Goal: Task Accomplishment & Management: Use online tool/utility

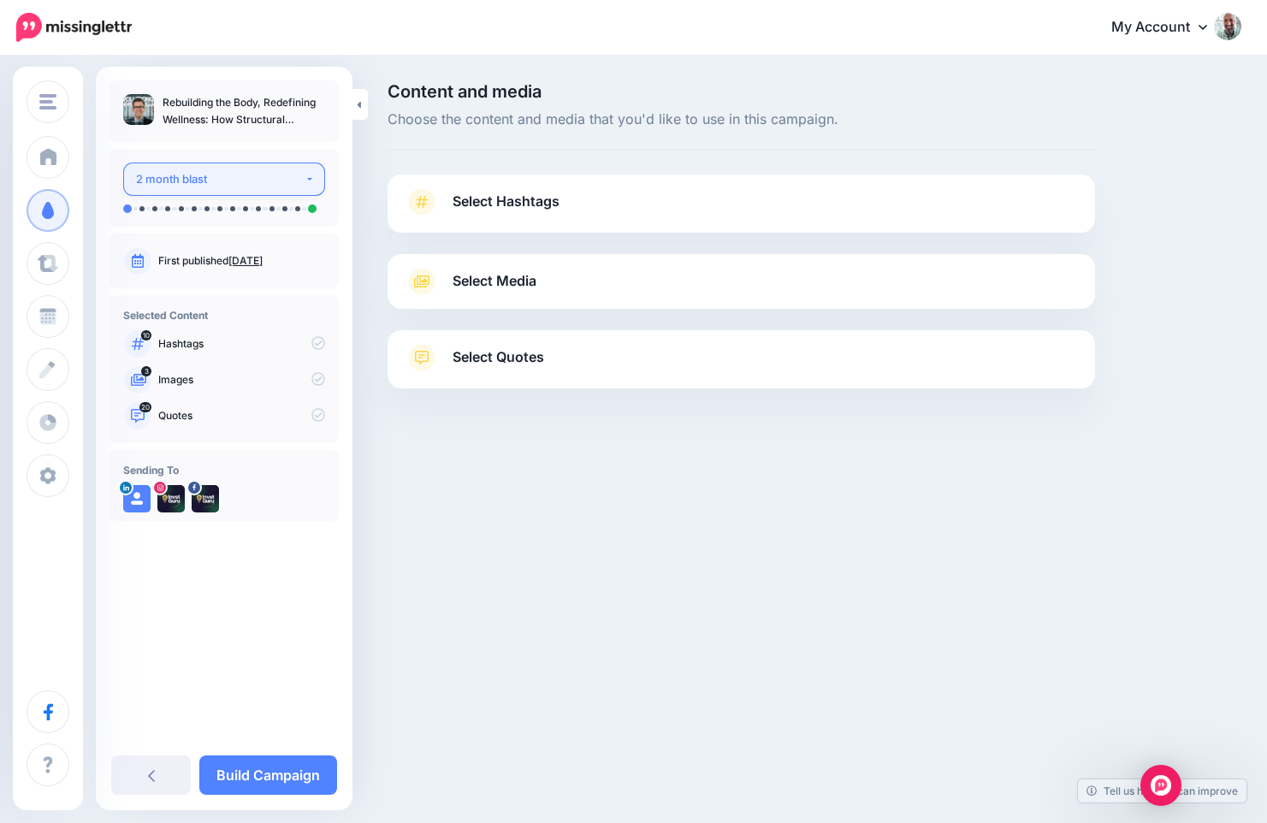
click at [275, 186] on div "2 month blast" at bounding box center [220, 179] width 169 height 20
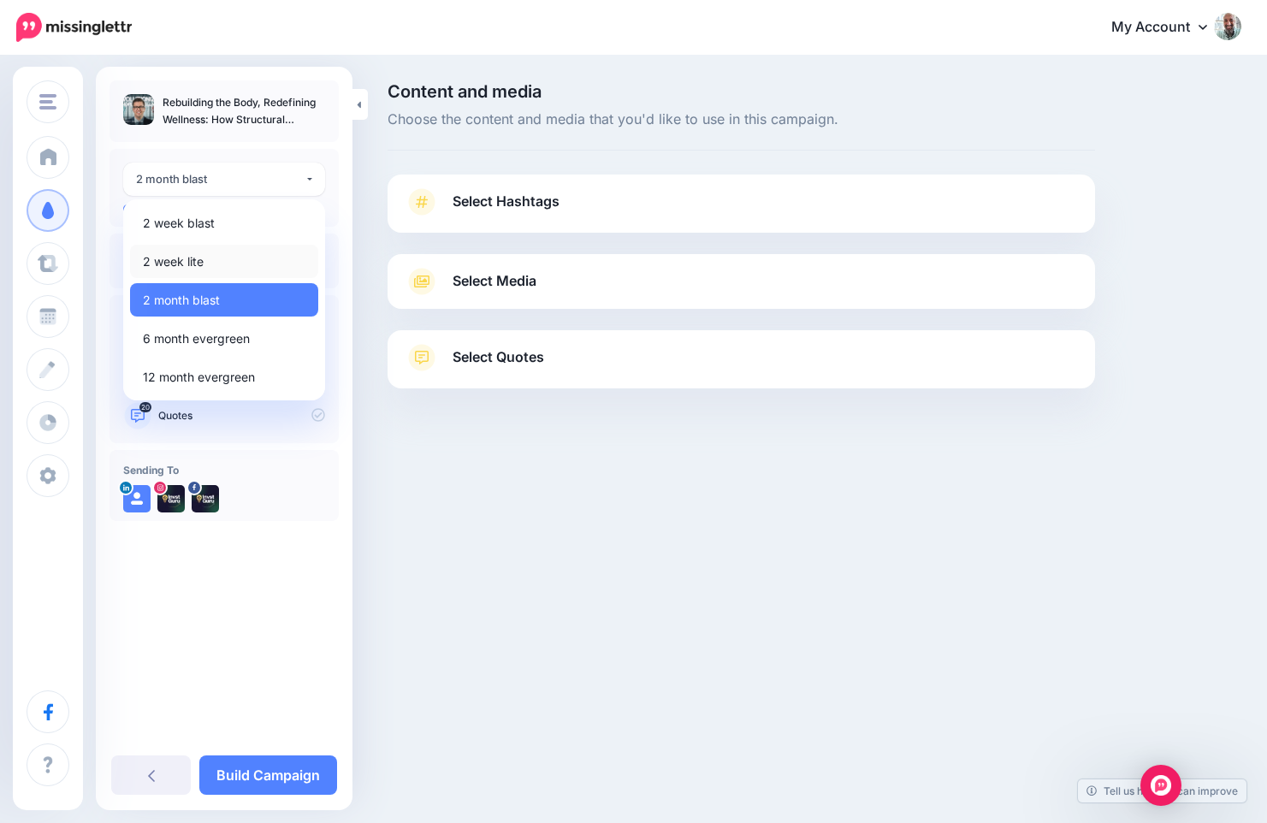
click at [211, 252] on link "2 week lite" at bounding box center [224, 261] width 188 height 33
select select "******"
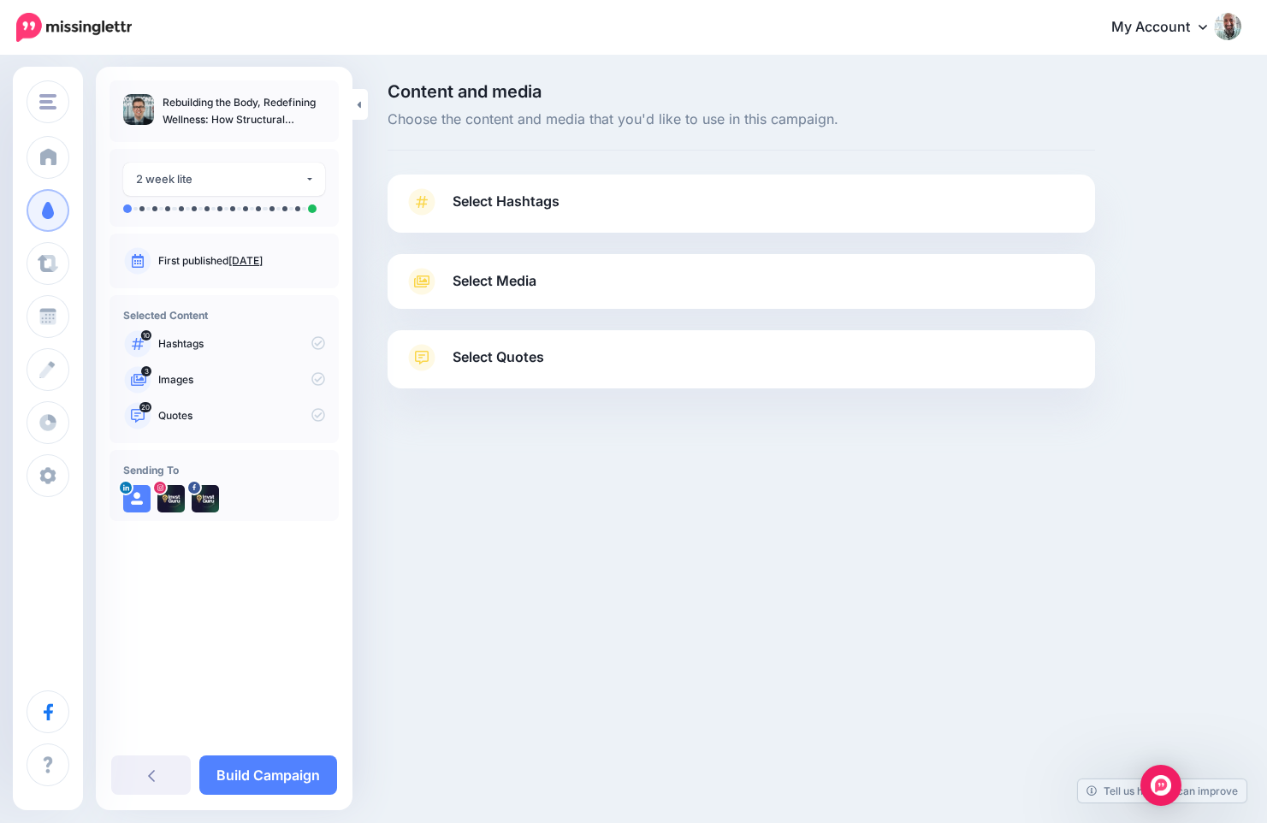
click at [462, 193] on span "Select Hashtags" at bounding box center [506, 201] width 107 height 23
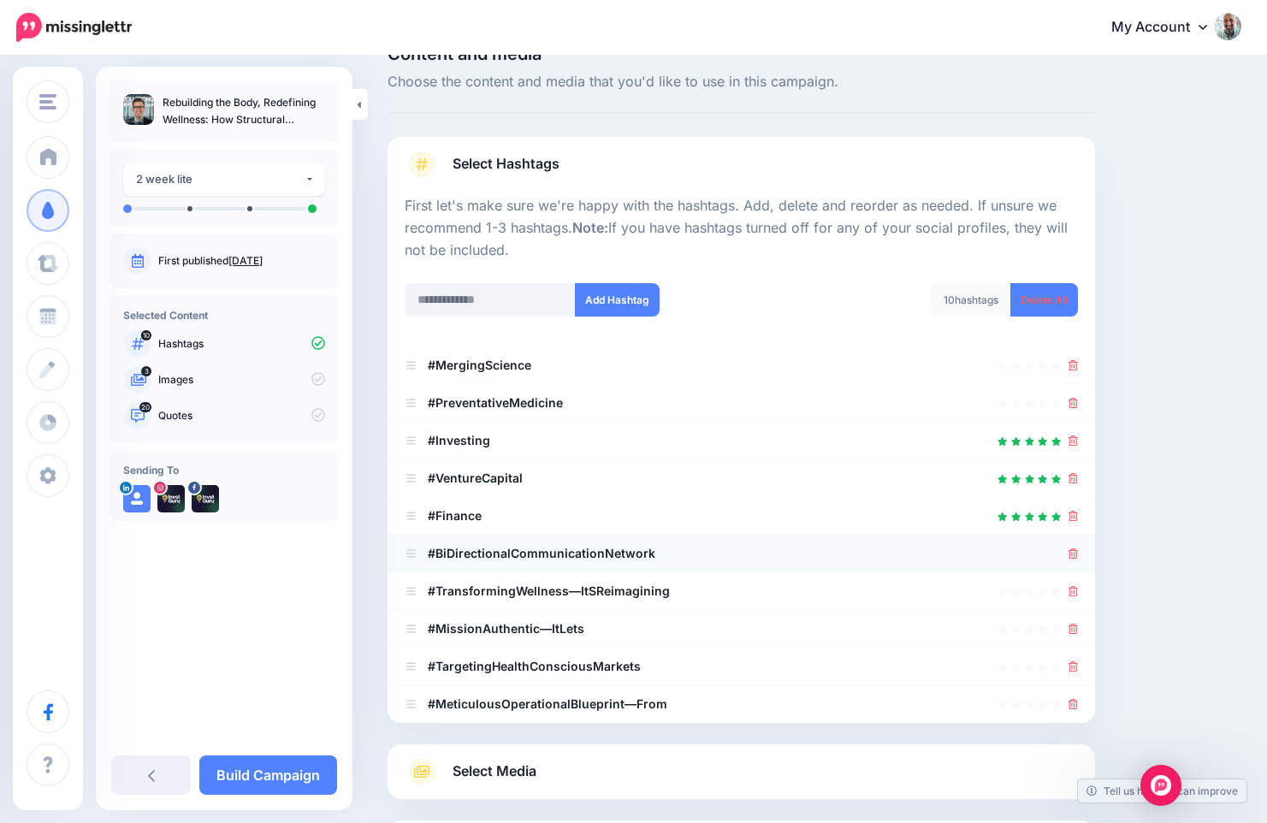
scroll to position [200, 0]
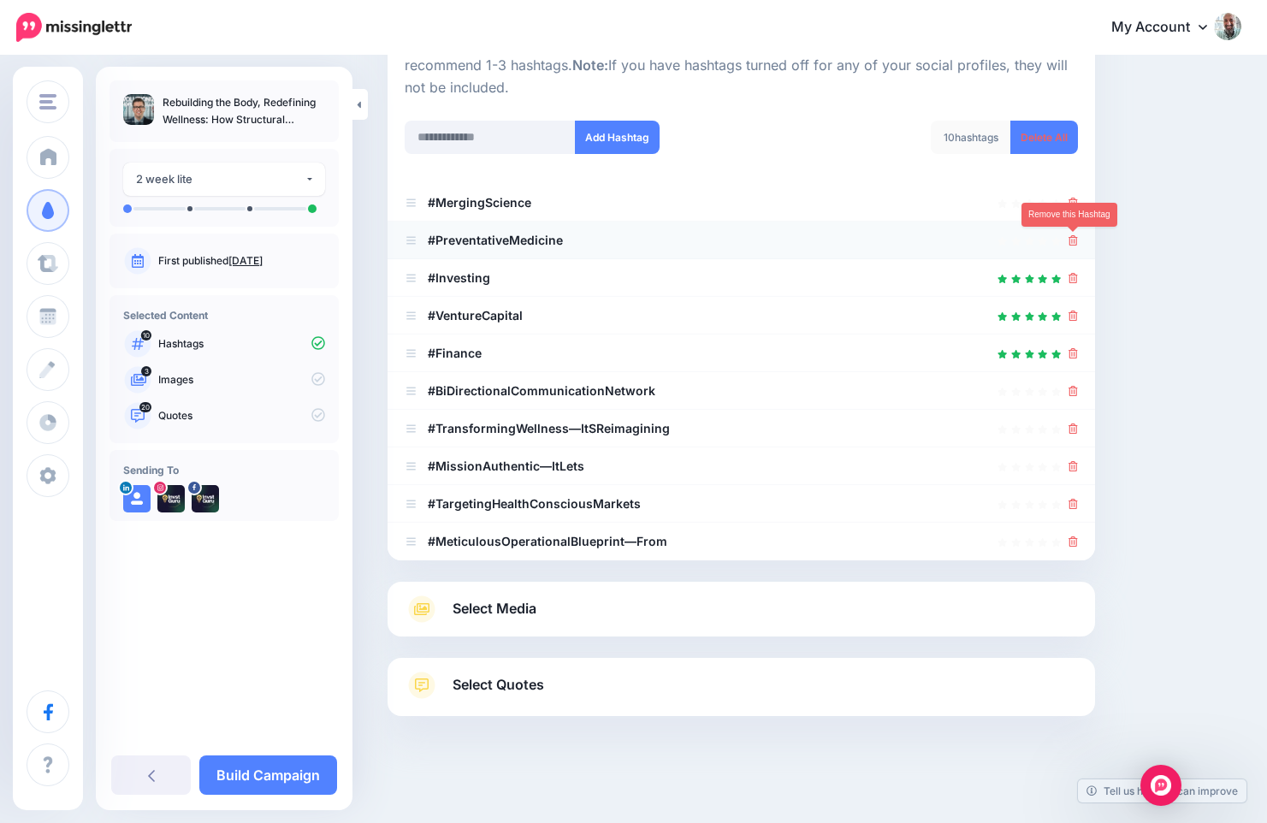
click at [1069, 237] on icon at bounding box center [1073, 240] width 9 height 10
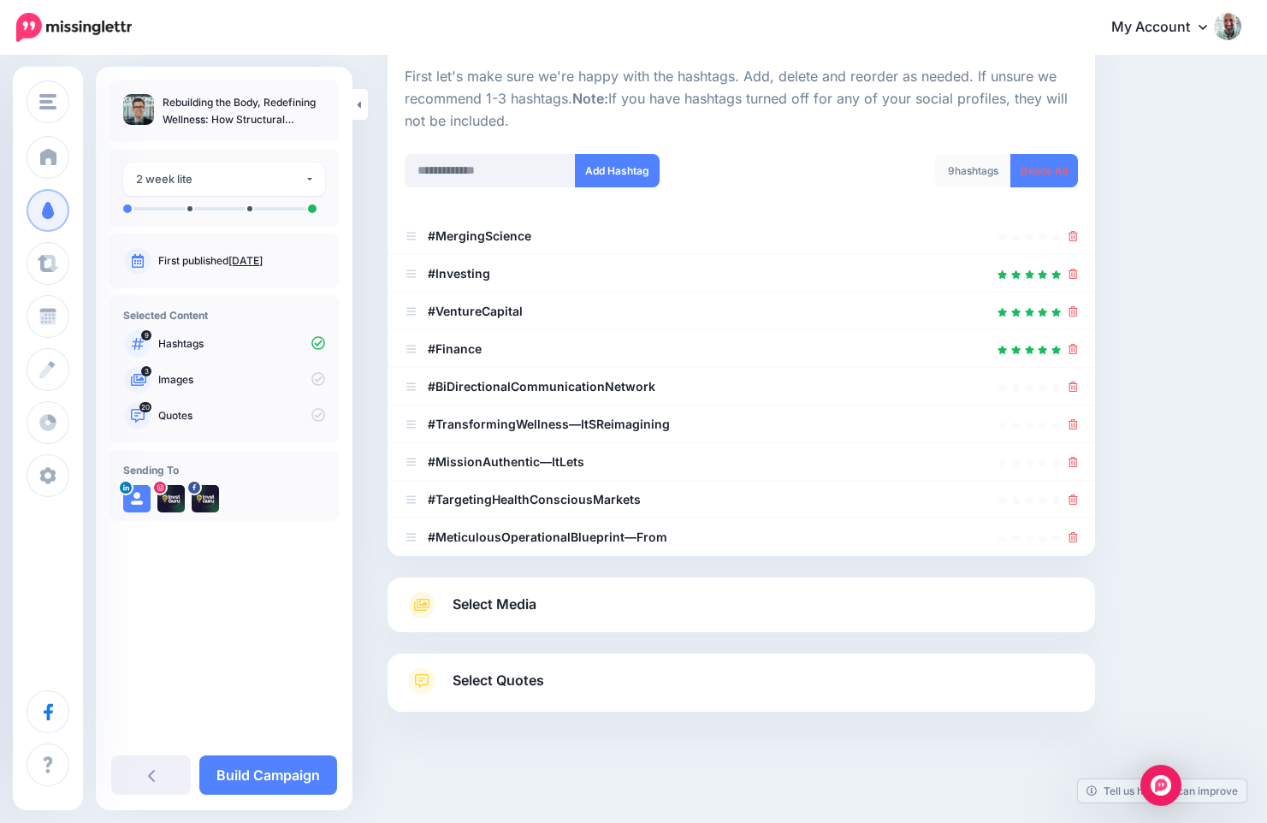
click at [1073, 199] on div "9 hashtags Delete All" at bounding box center [915, 181] width 349 height 55
click at [1074, 536] on icon at bounding box center [1073, 537] width 9 height 10
click at [1073, 495] on ul "#MergingScience #Investing" at bounding box center [742, 386] width 708 height 339
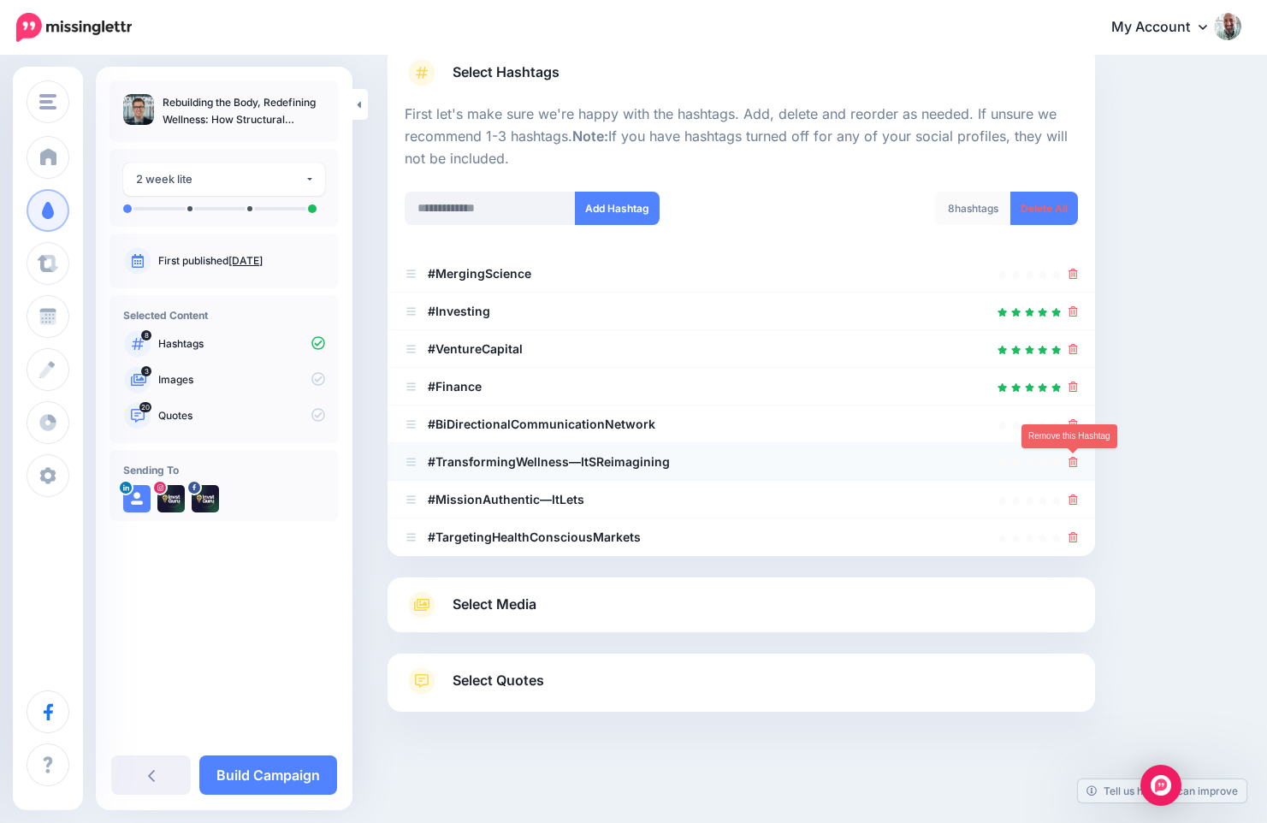
click at [1070, 454] on link at bounding box center [1073, 461] width 9 height 15
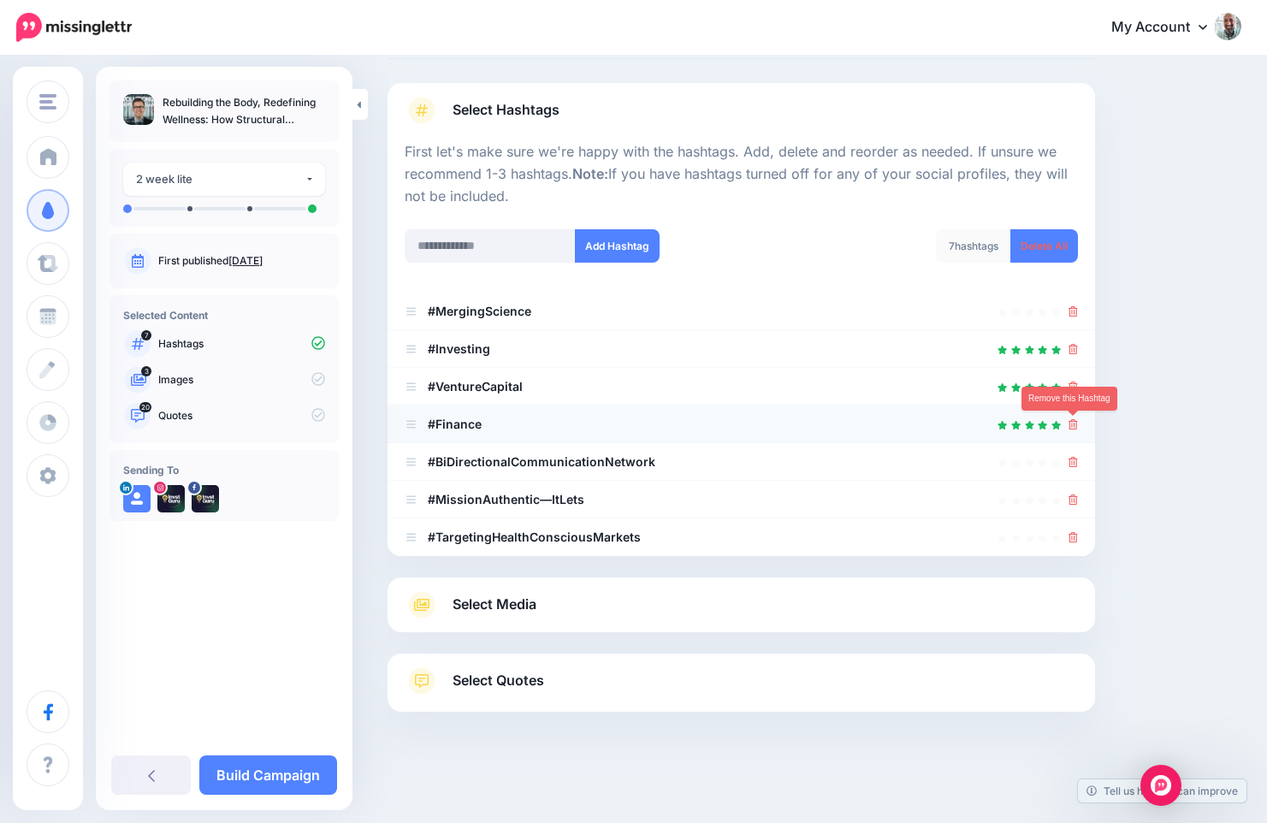
scroll to position [92, 0]
click at [1073, 426] on icon at bounding box center [1073, 424] width 9 height 10
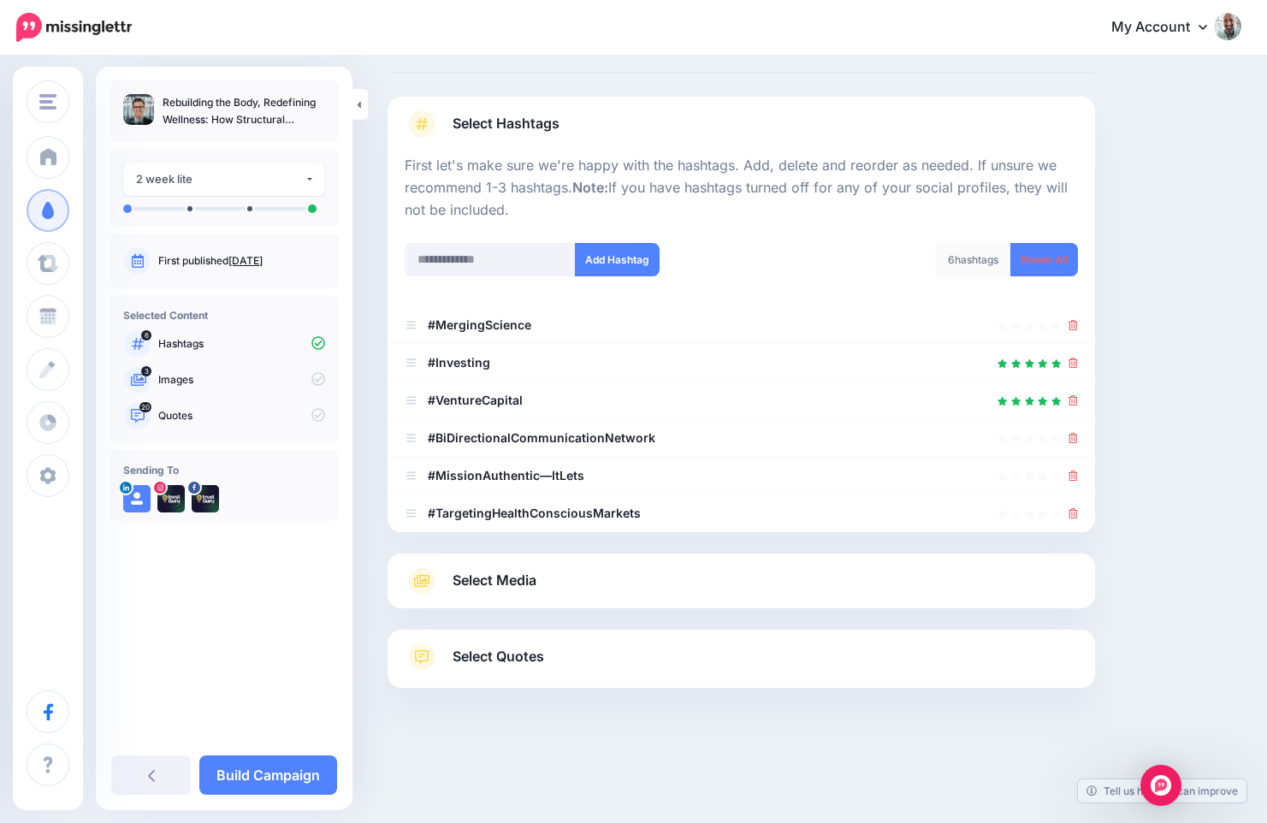
scroll to position [78, 0]
click at [1069, 440] on icon at bounding box center [1073, 438] width 9 height 10
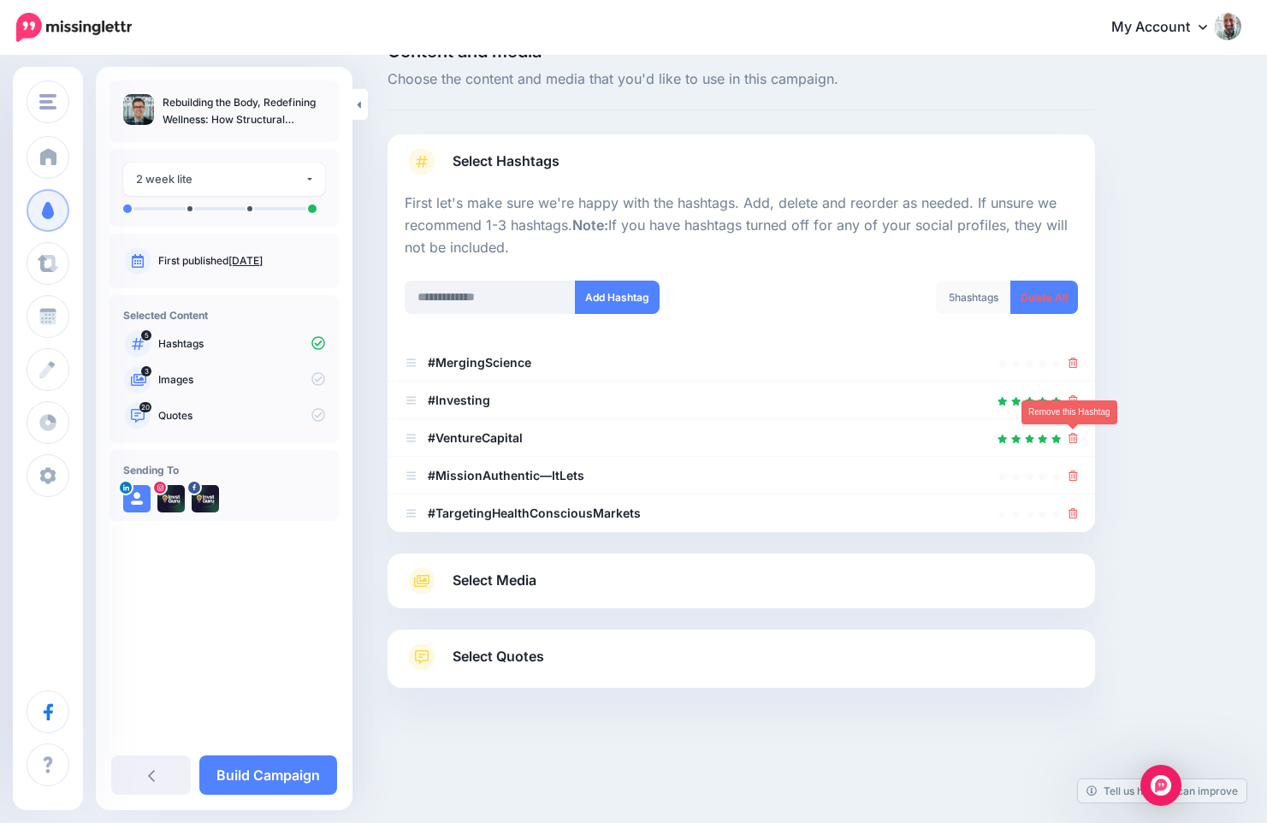
scroll to position [40, 0]
click at [1072, 482] on link at bounding box center [1073, 475] width 9 height 15
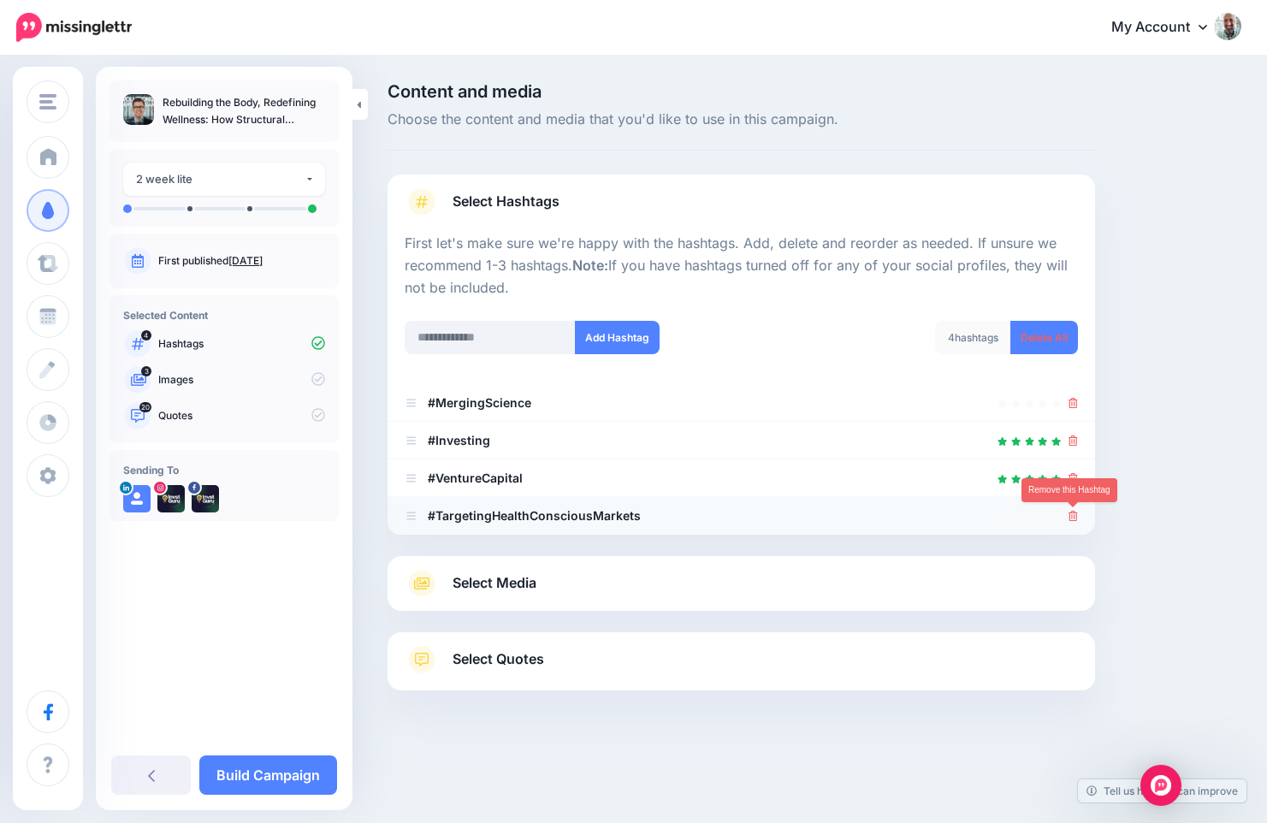
click at [1075, 513] on icon at bounding box center [1073, 516] width 9 height 10
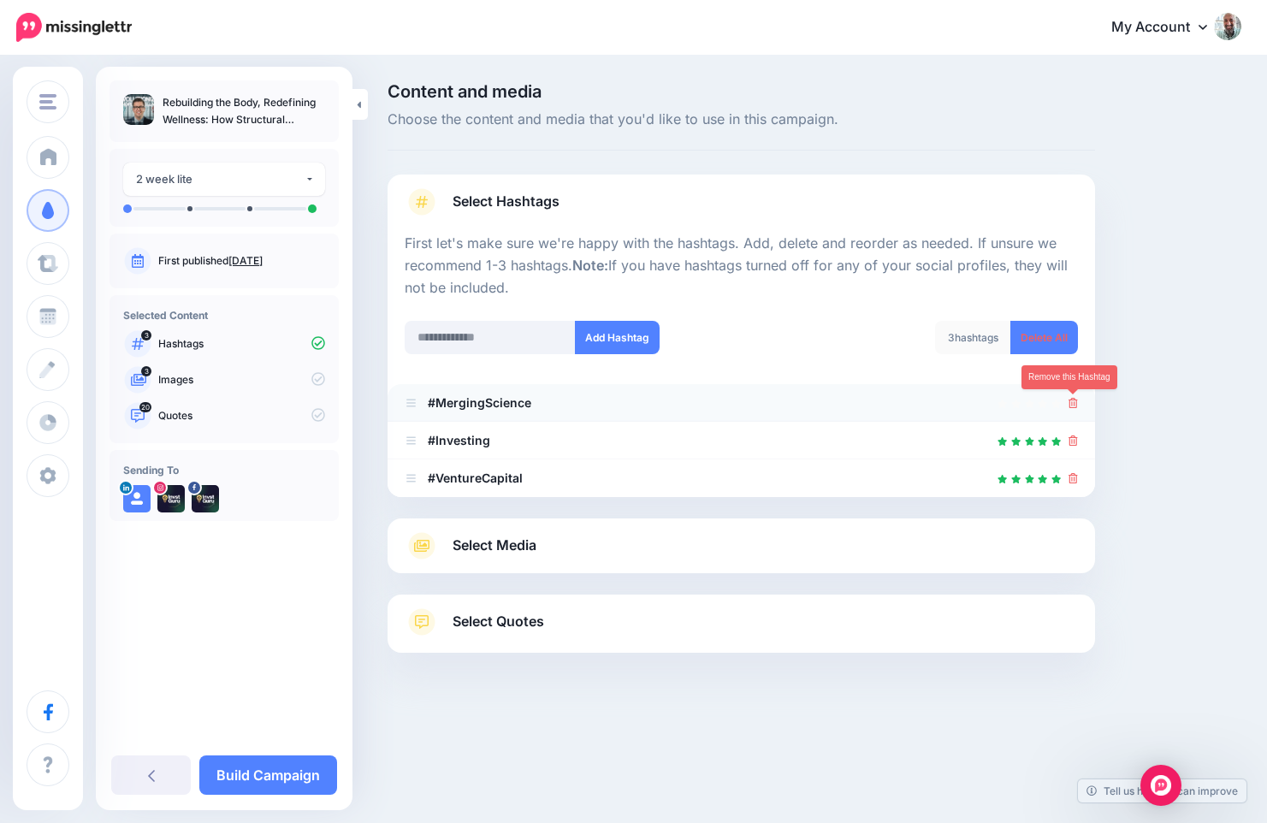
click at [1075, 398] on icon at bounding box center [1073, 403] width 9 height 10
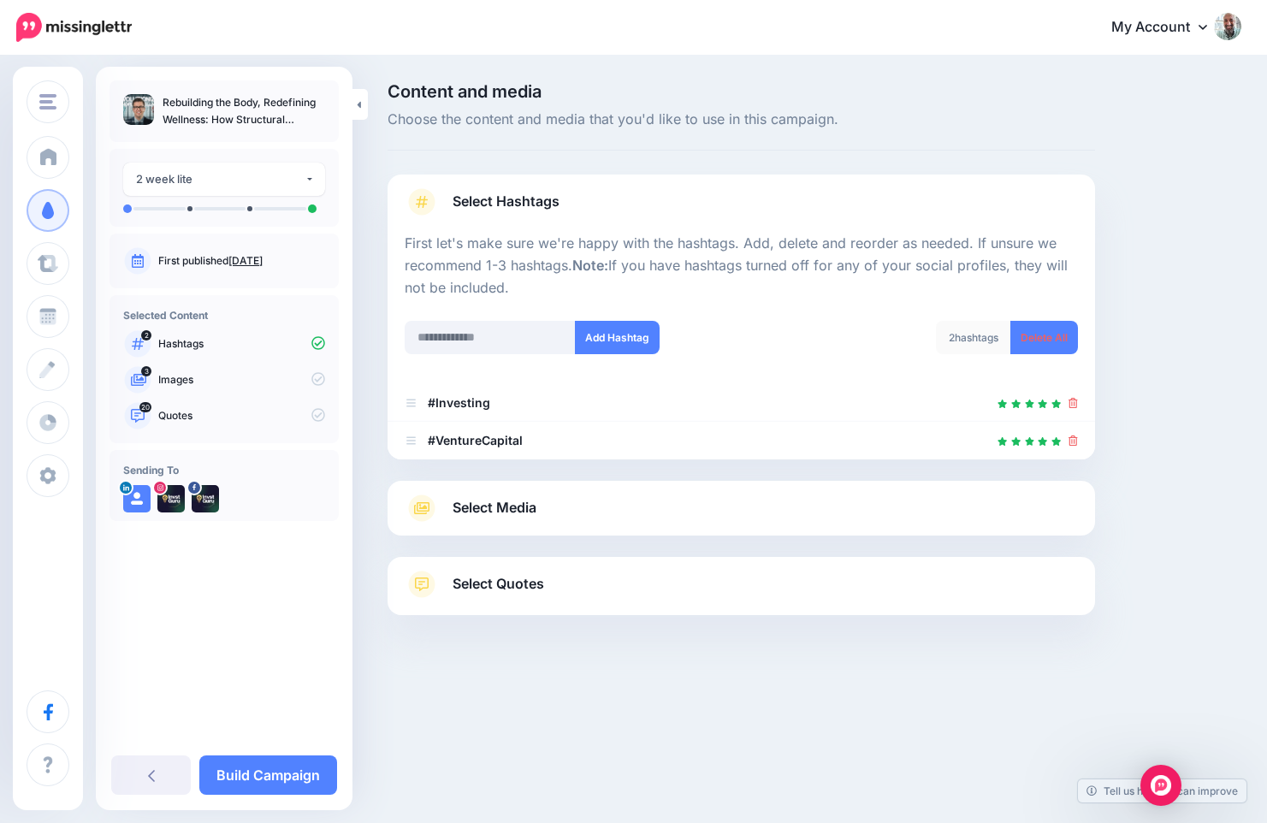
click at [543, 517] on link "Select Media" at bounding box center [741, 508] width 673 height 27
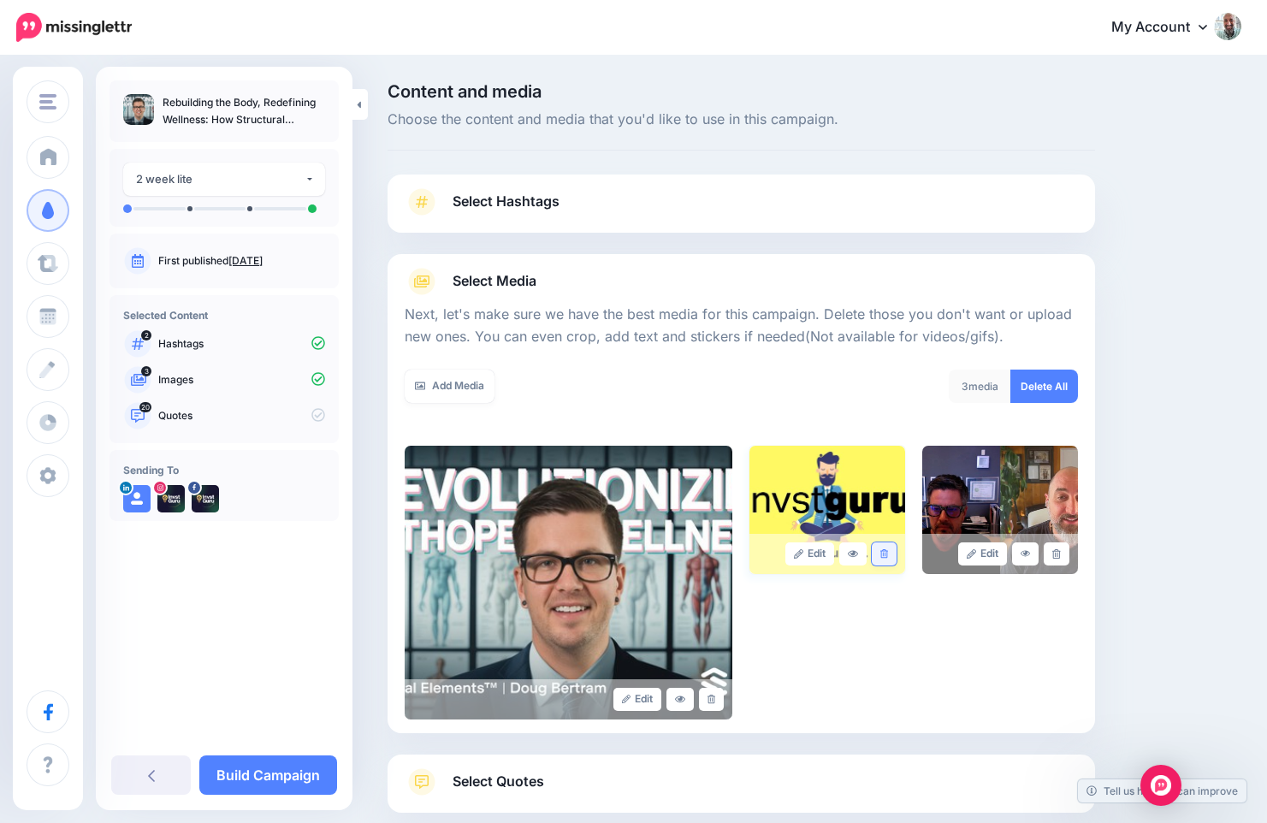
click at [880, 552] on icon at bounding box center [884, 553] width 8 height 9
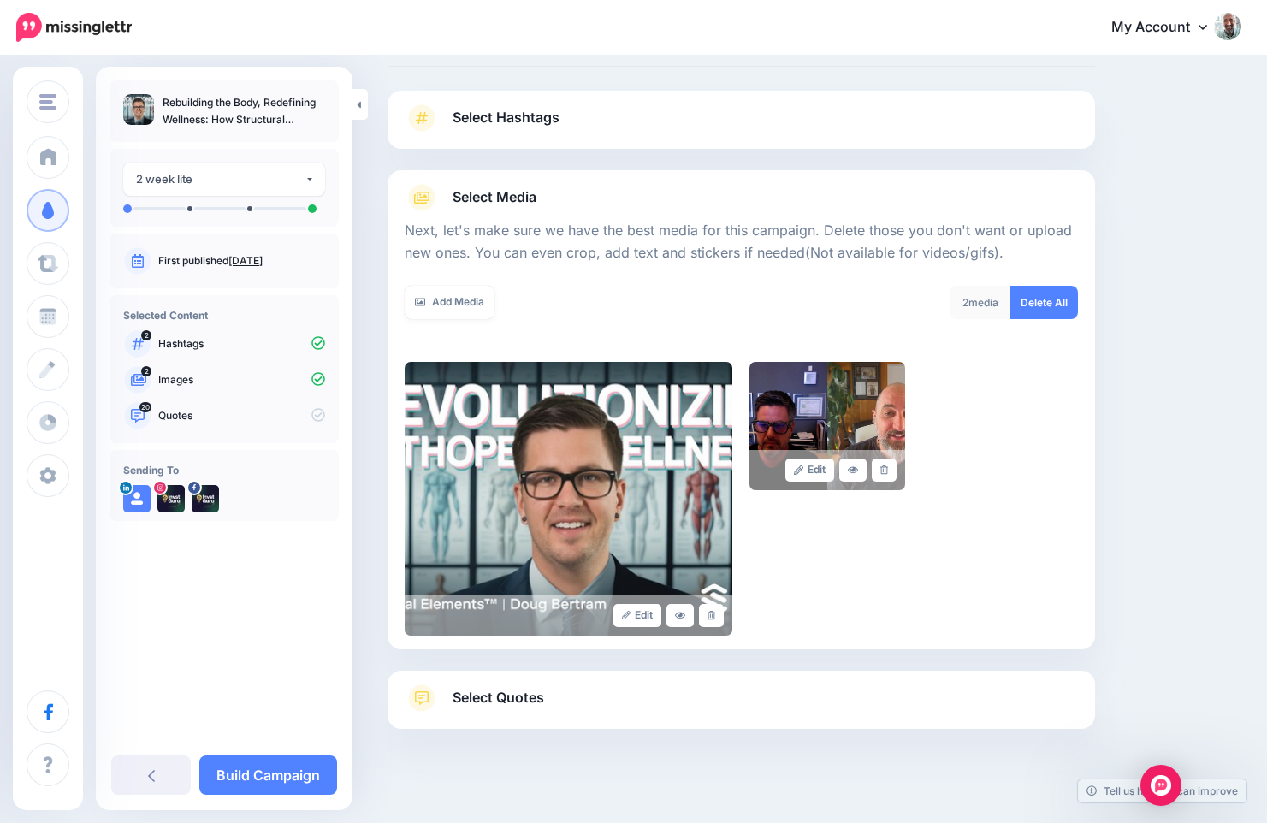
scroll to position [101, 0]
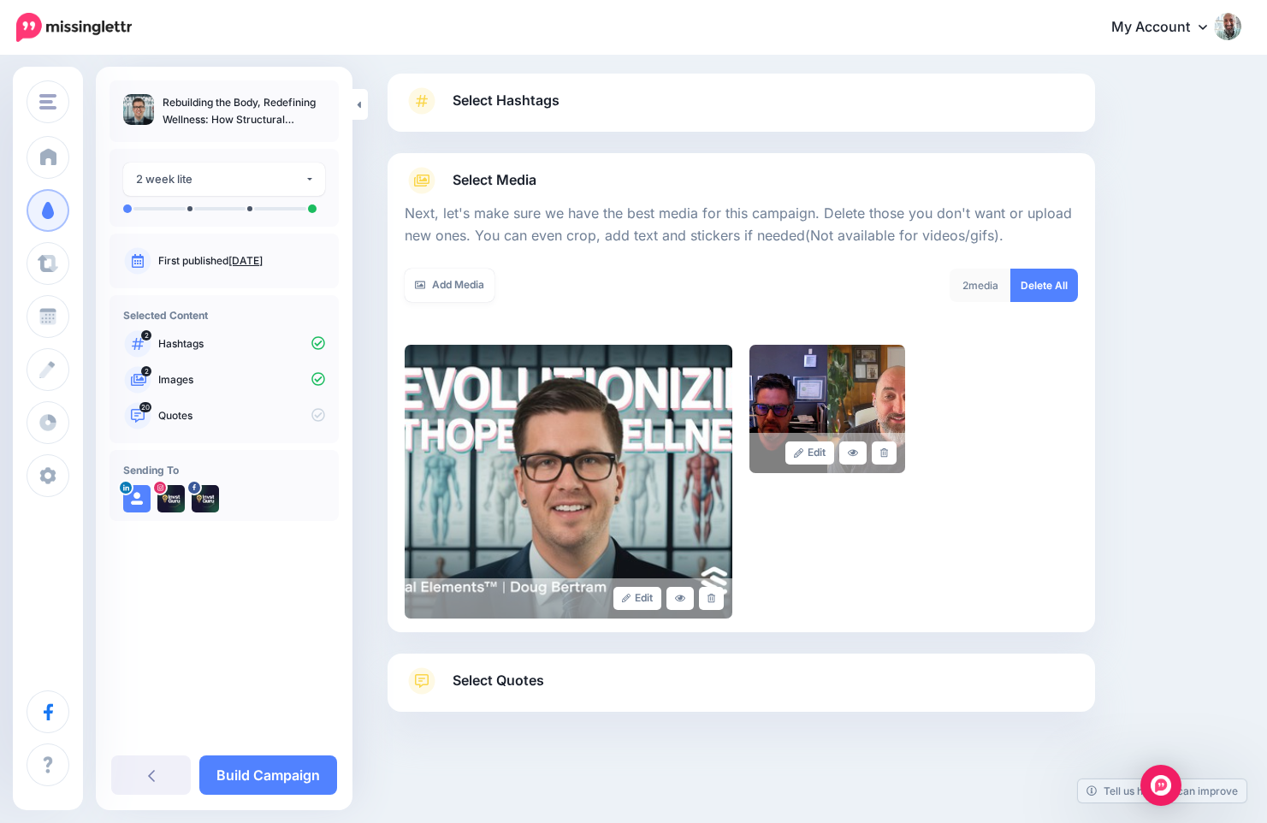
click at [493, 685] on span "Select Quotes" at bounding box center [499, 680] width 92 height 23
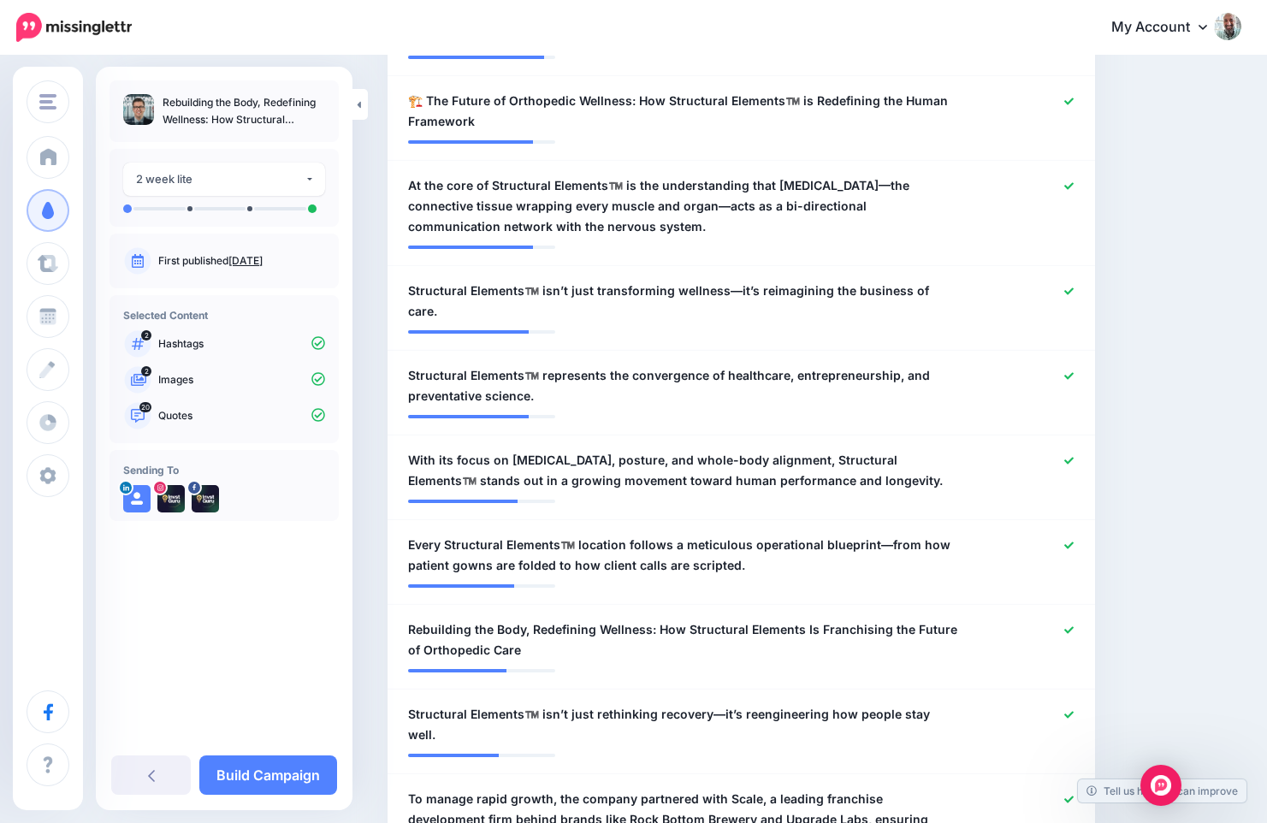
scroll to position [3685, 0]
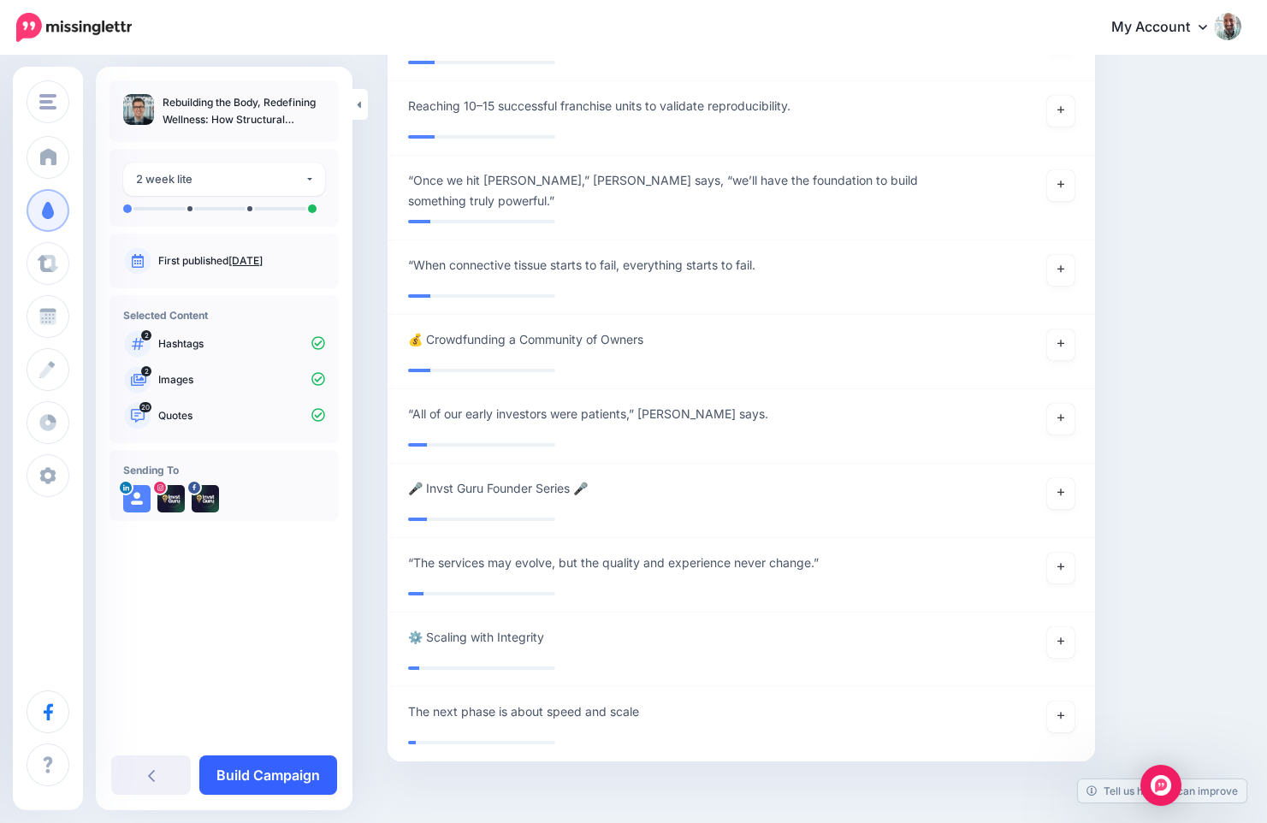
click at [273, 766] on link "Build Campaign" at bounding box center [268, 774] width 138 height 39
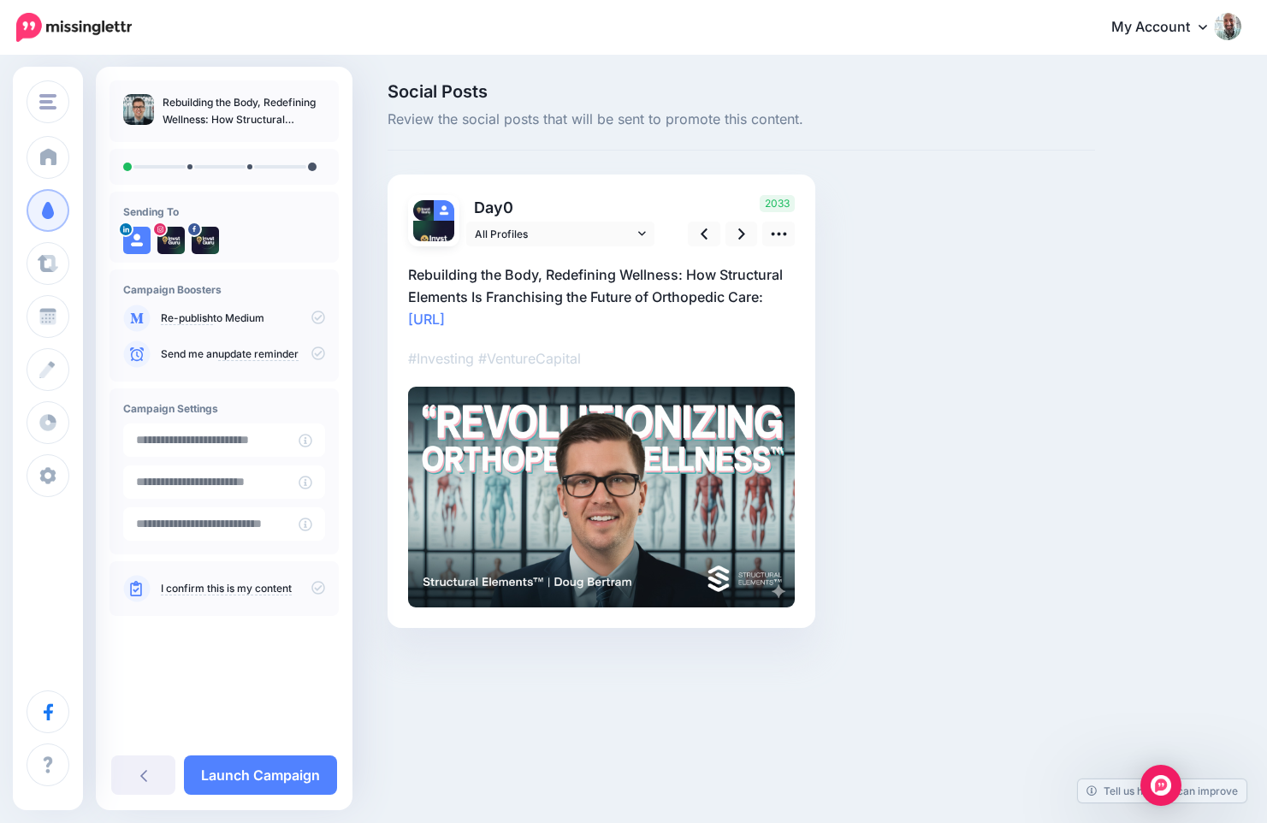
click at [1250, 252] on div "Social Posts Review the social posts that will be sent to promote this content.…" at bounding box center [815, 381] width 880 height 596
click at [743, 228] on icon at bounding box center [741, 234] width 7 height 18
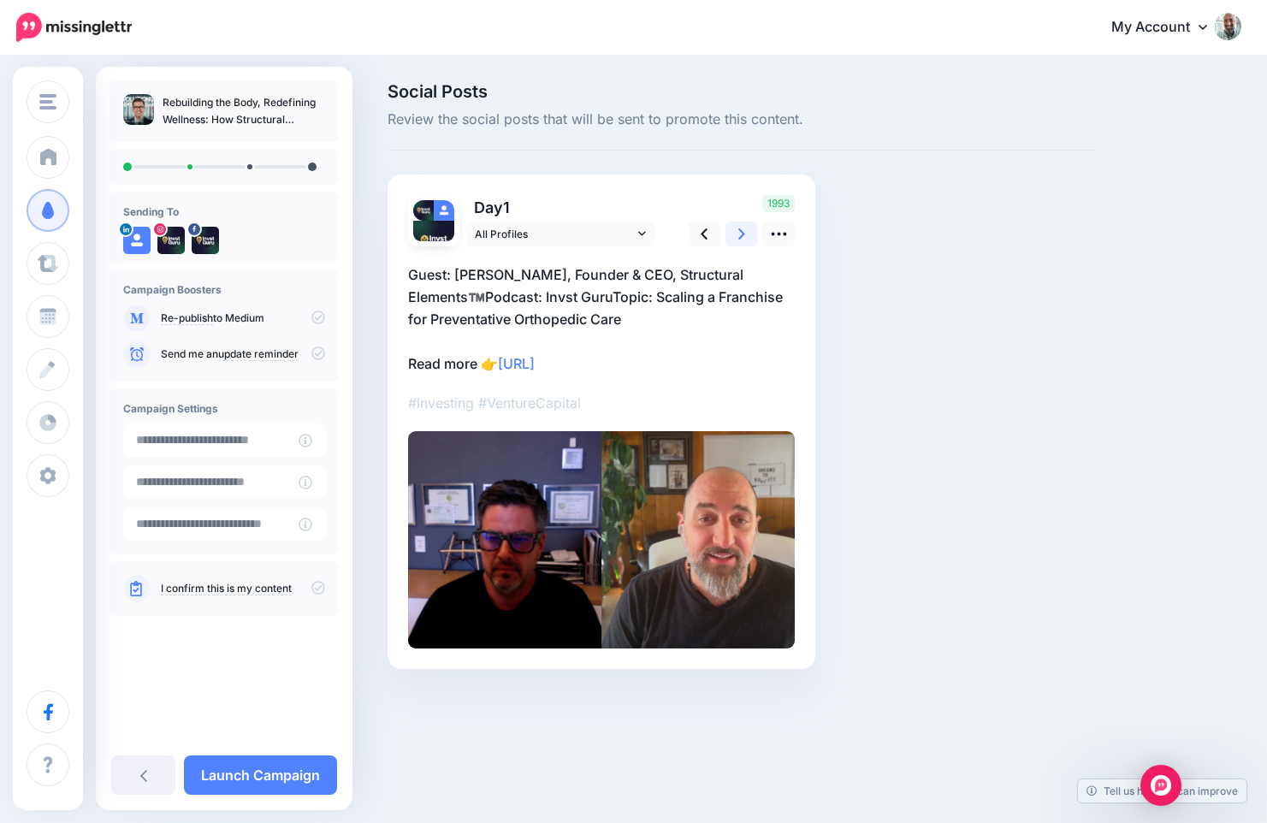
click at [743, 228] on icon at bounding box center [741, 234] width 7 height 18
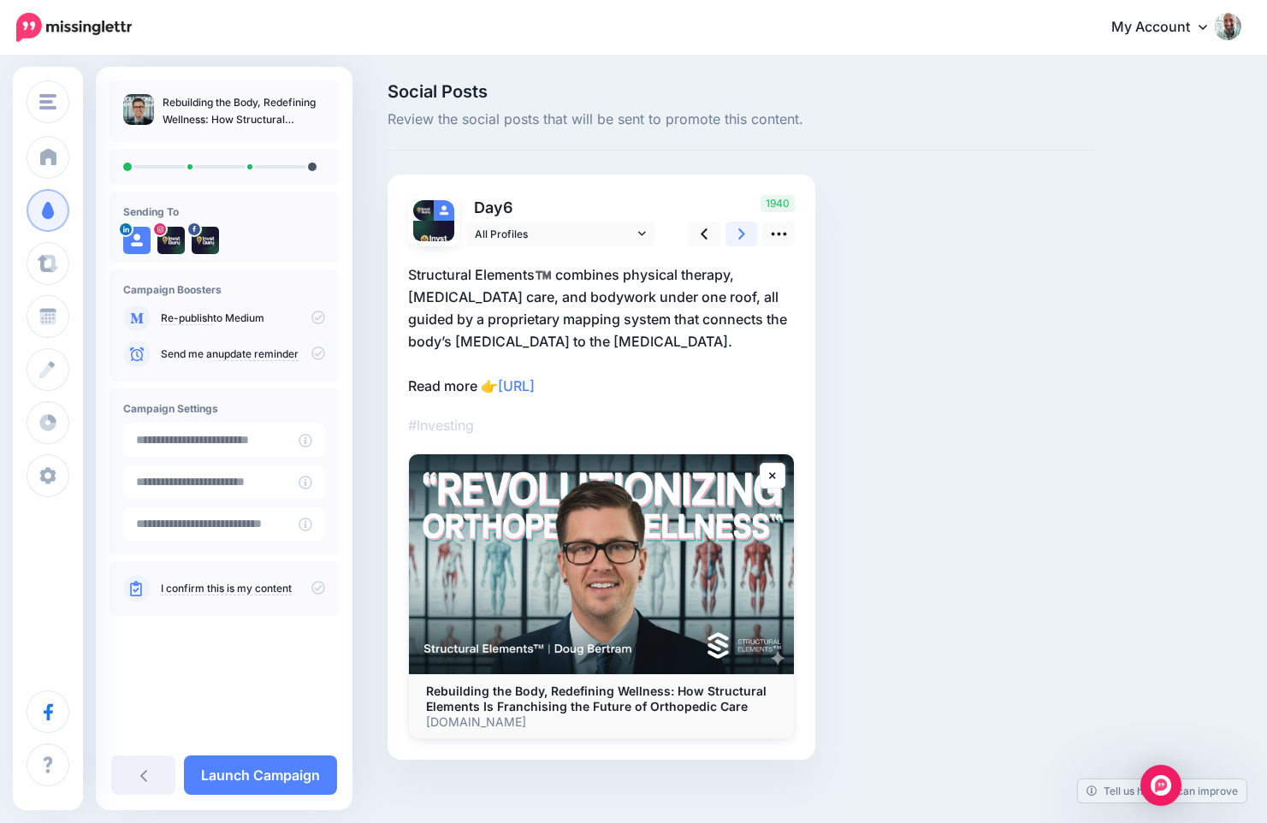
click at [743, 228] on icon at bounding box center [741, 234] width 7 height 18
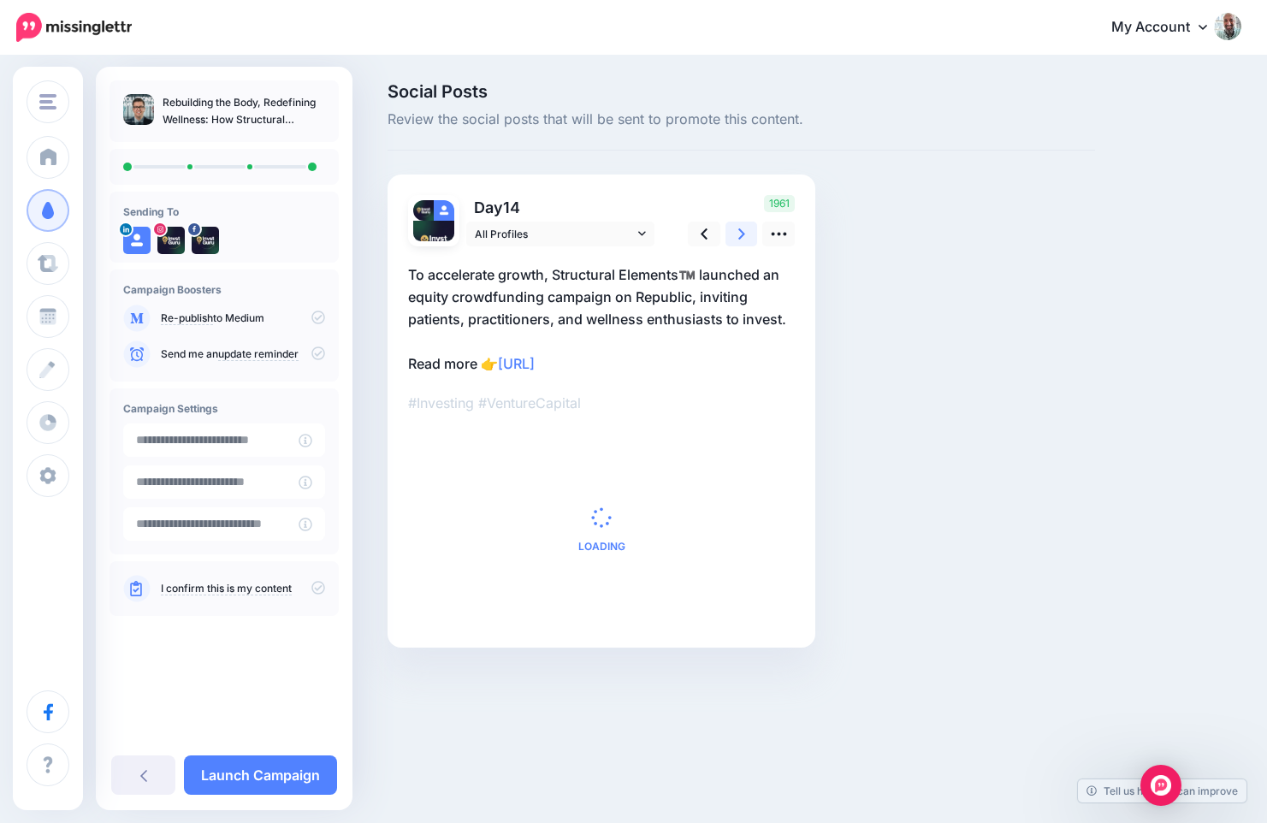
click at [743, 228] on icon at bounding box center [741, 234] width 7 height 18
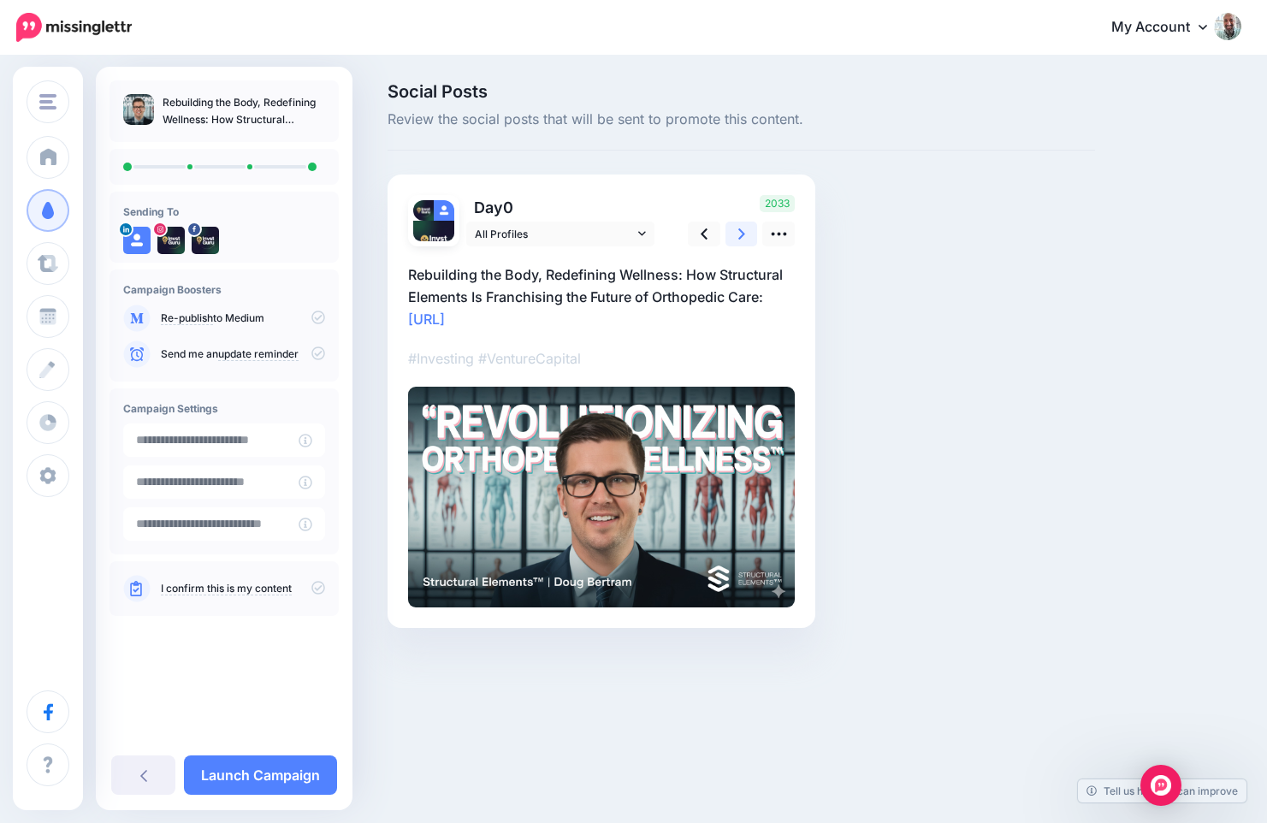
click at [743, 228] on icon at bounding box center [741, 234] width 7 height 18
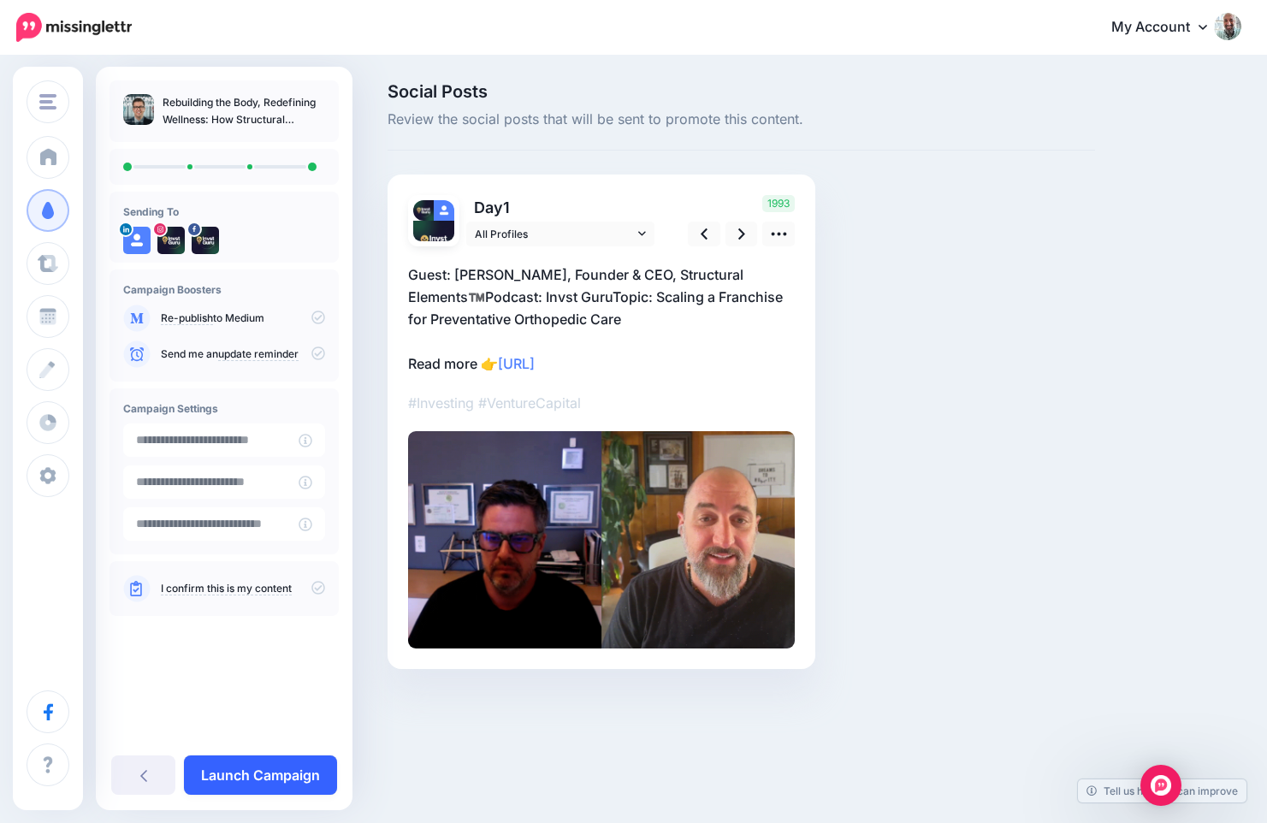
click at [267, 768] on link "Launch Campaign" at bounding box center [260, 774] width 153 height 39
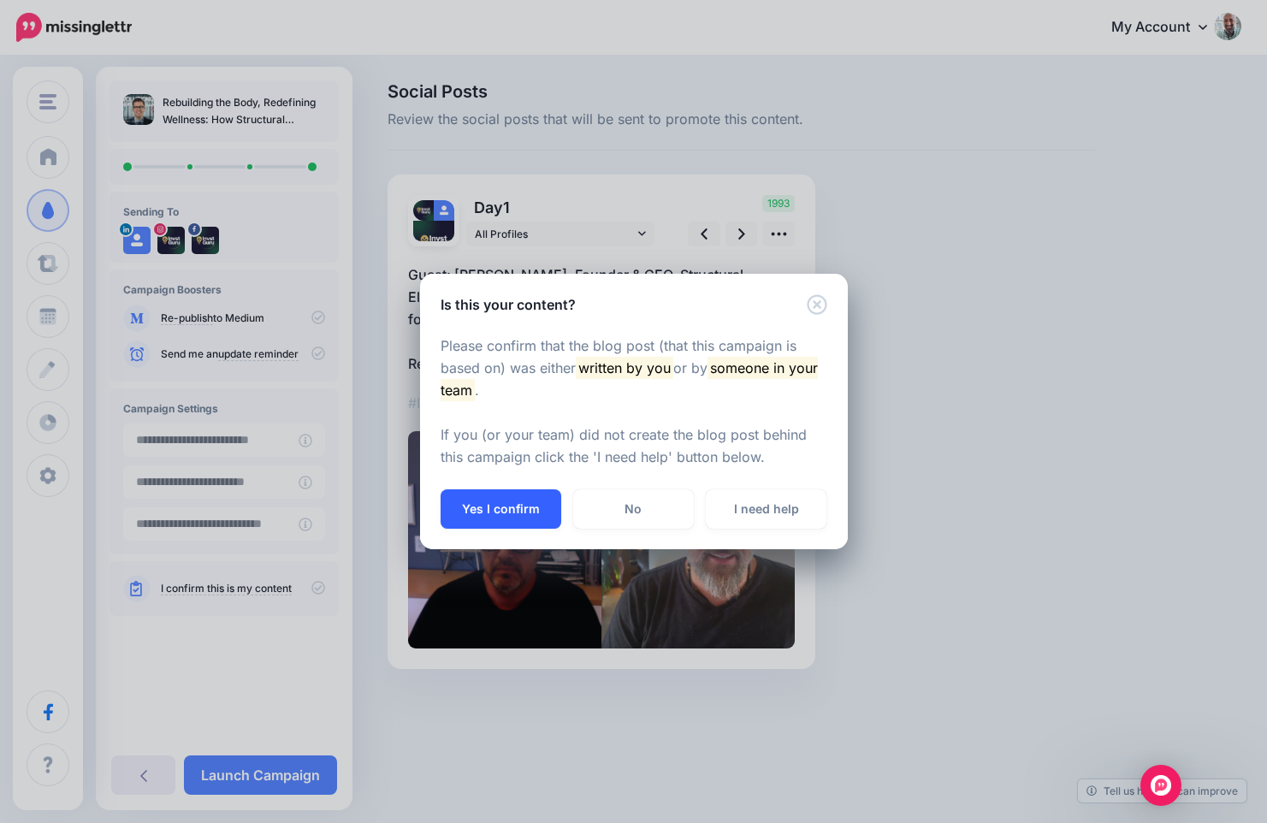
click at [501, 527] on button "Yes I confirm" at bounding box center [501, 508] width 121 height 39
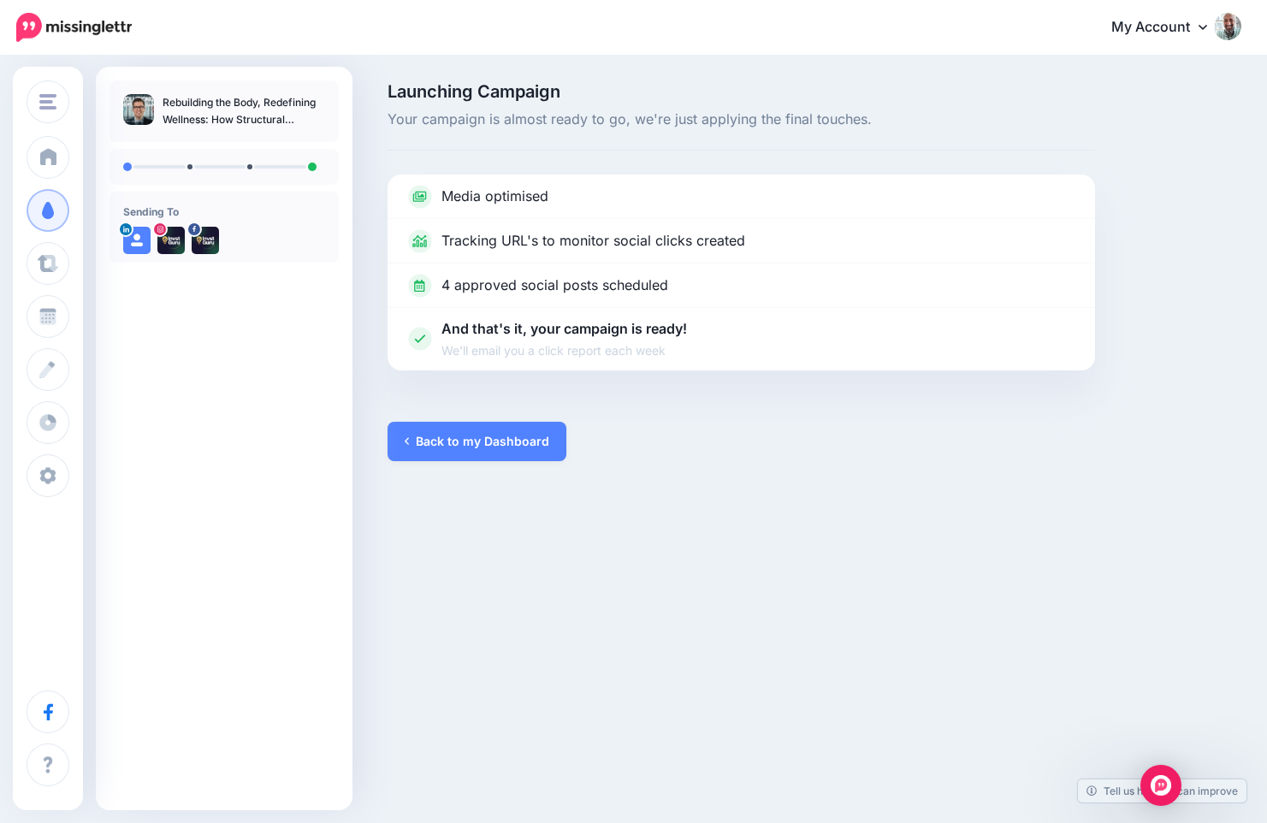
click at [1254, 129] on div "Launching Campaign Your campaign is almost ready to go, we're just applying the…" at bounding box center [633, 271] width 1267 height 429
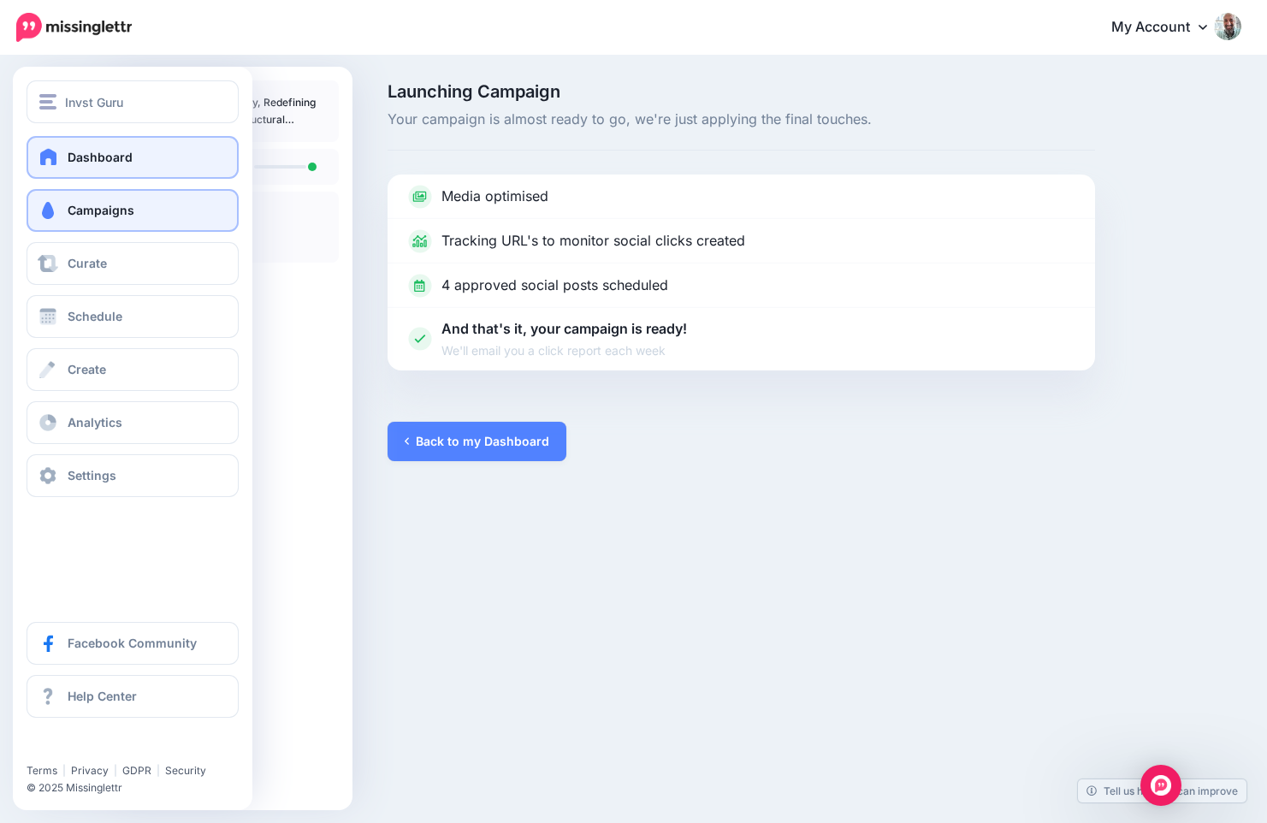
click at [59, 158] on span at bounding box center [49, 156] width 22 height 17
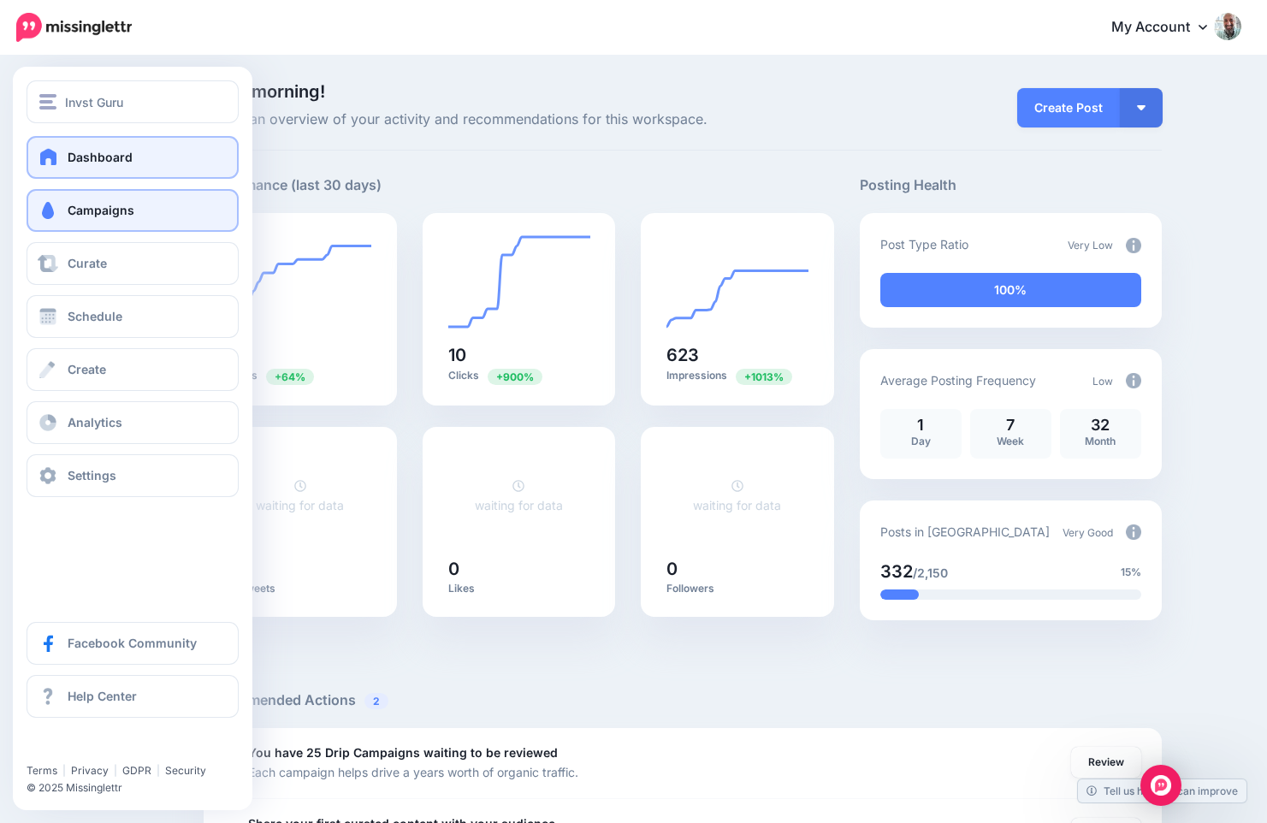
click at [83, 221] on link "Campaigns" at bounding box center [133, 210] width 212 height 43
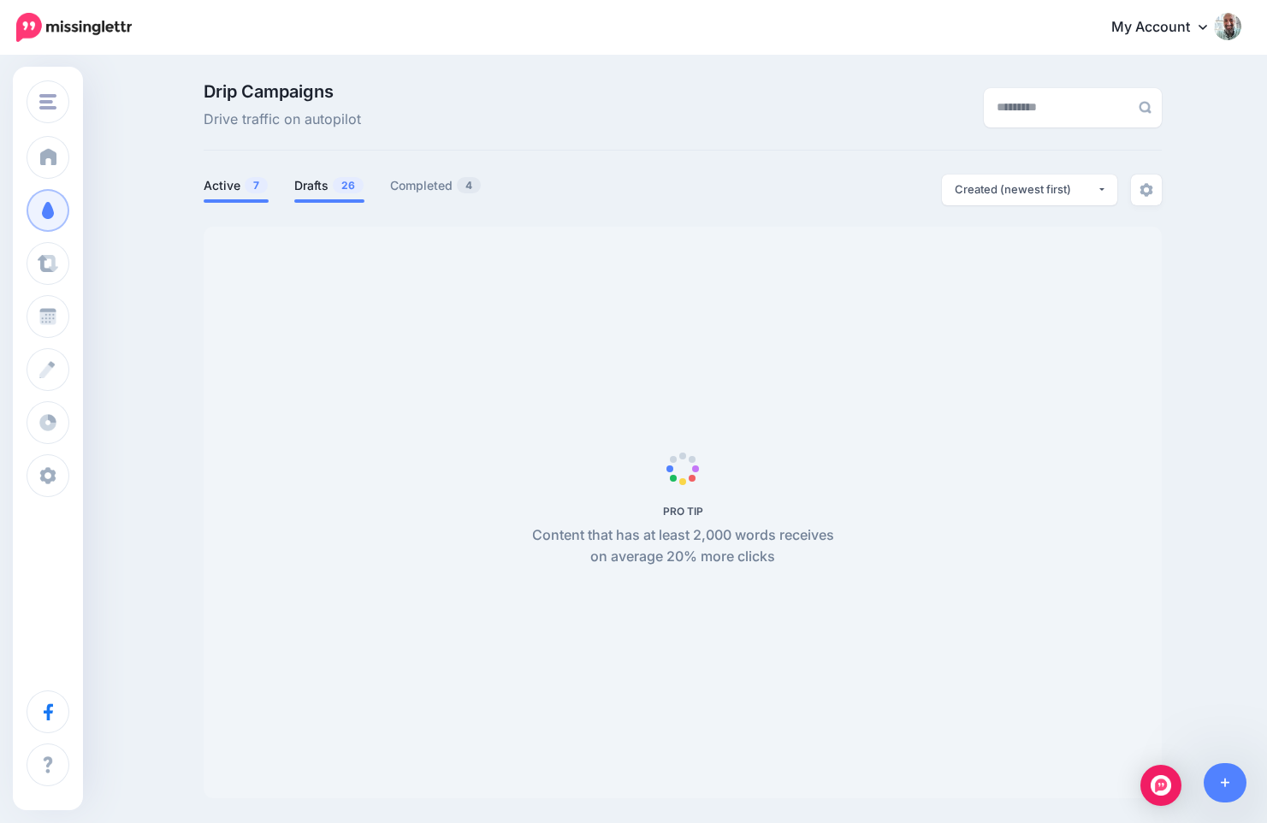
click at [317, 175] on link "Drafts 26" at bounding box center [329, 185] width 70 height 21
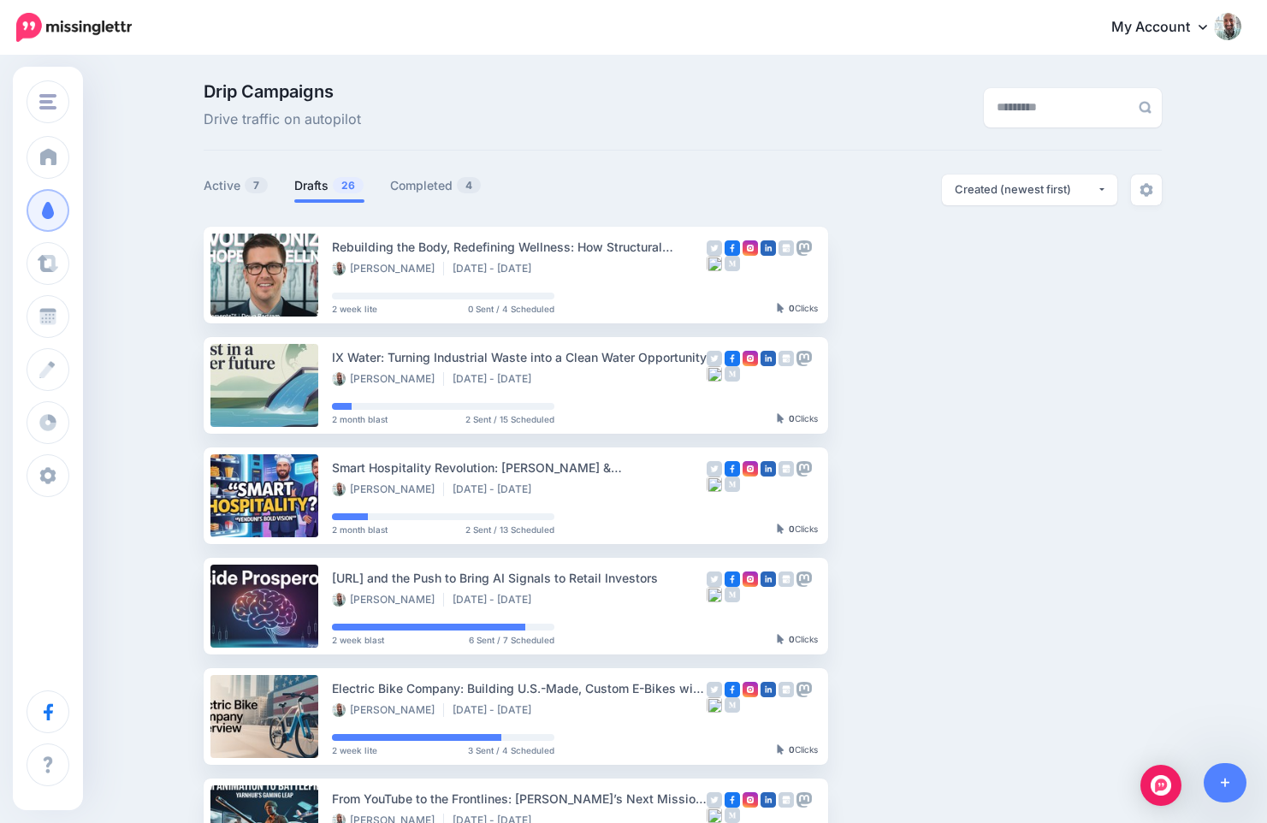
click at [301, 186] on link "Drafts 26" at bounding box center [329, 185] width 70 height 21
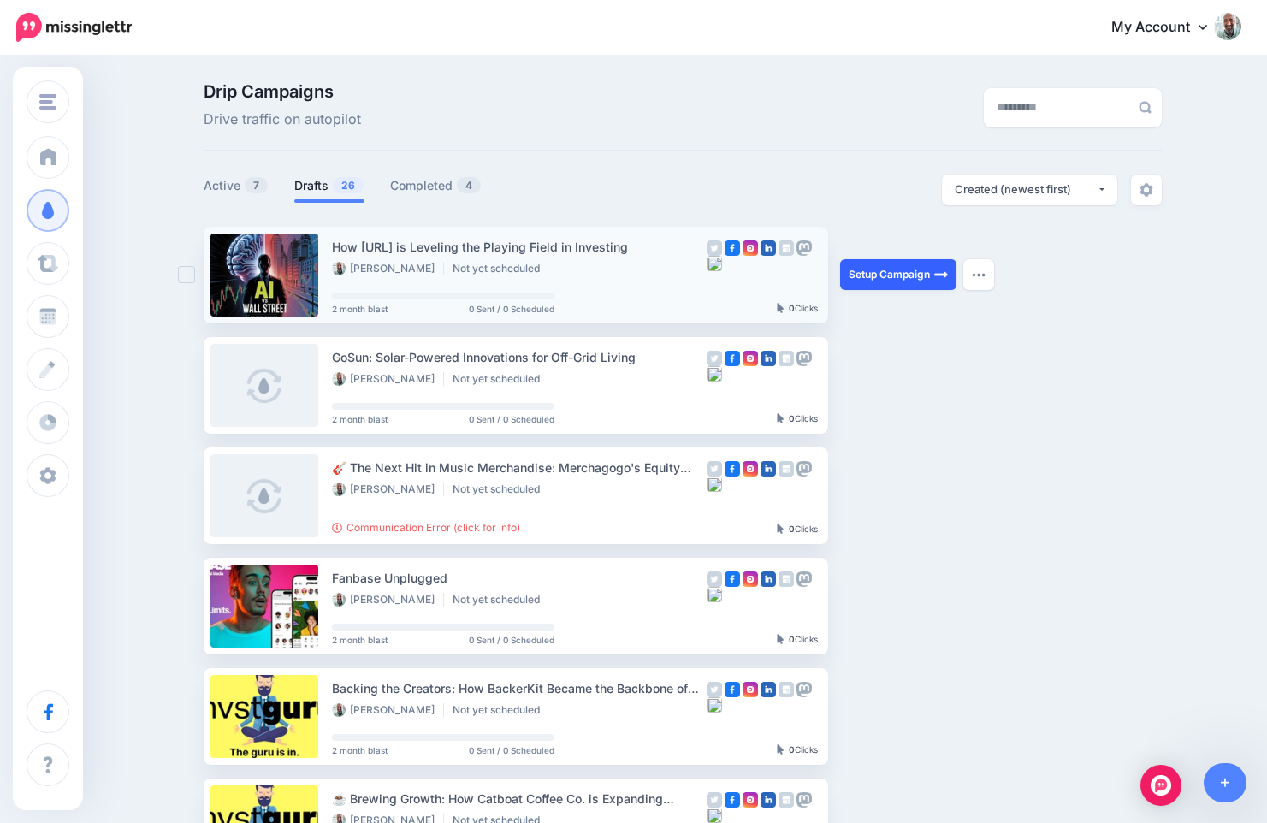
click at [851, 280] on link "Setup Campaign" at bounding box center [898, 274] width 116 height 31
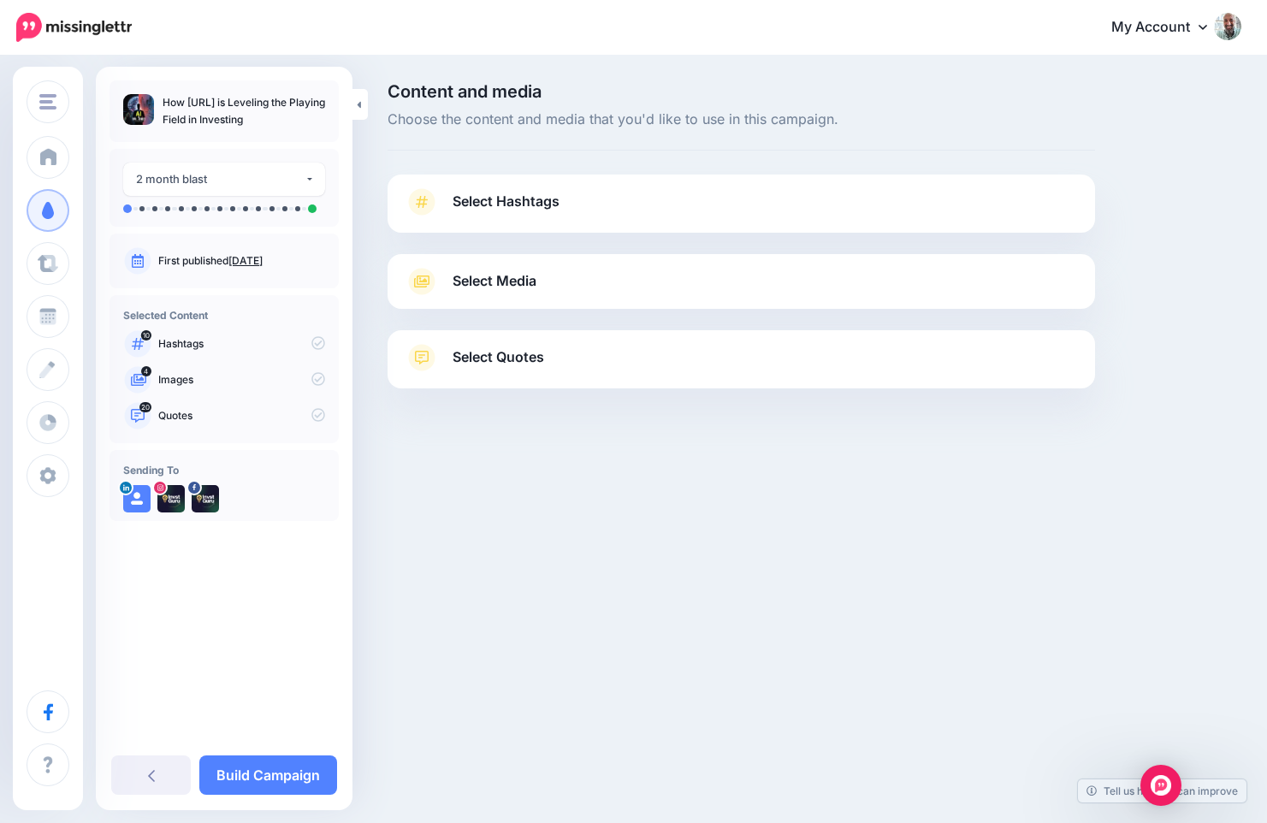
click at [567, 190] on link "Select Hashtags" at bounding box center [741, 210] width 673 height 44
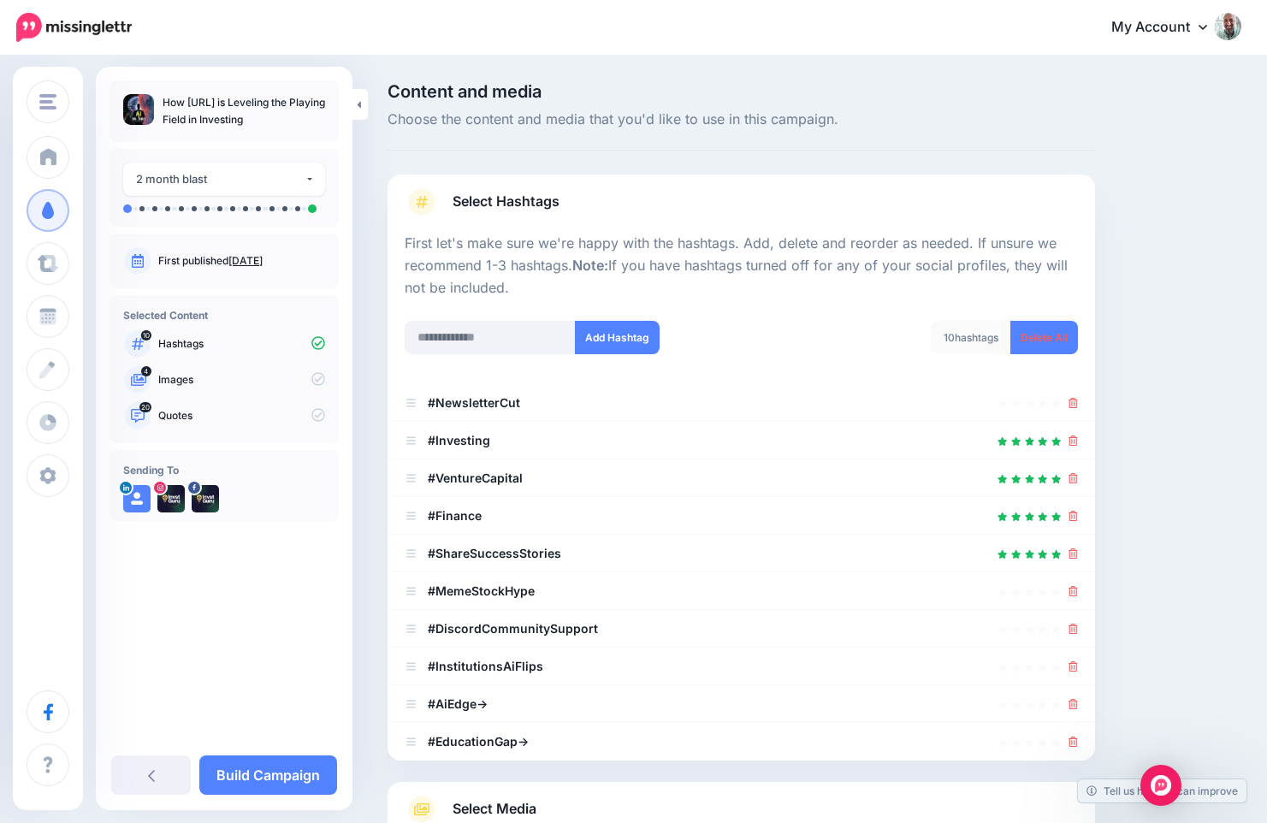
scroll to position [60, 0]
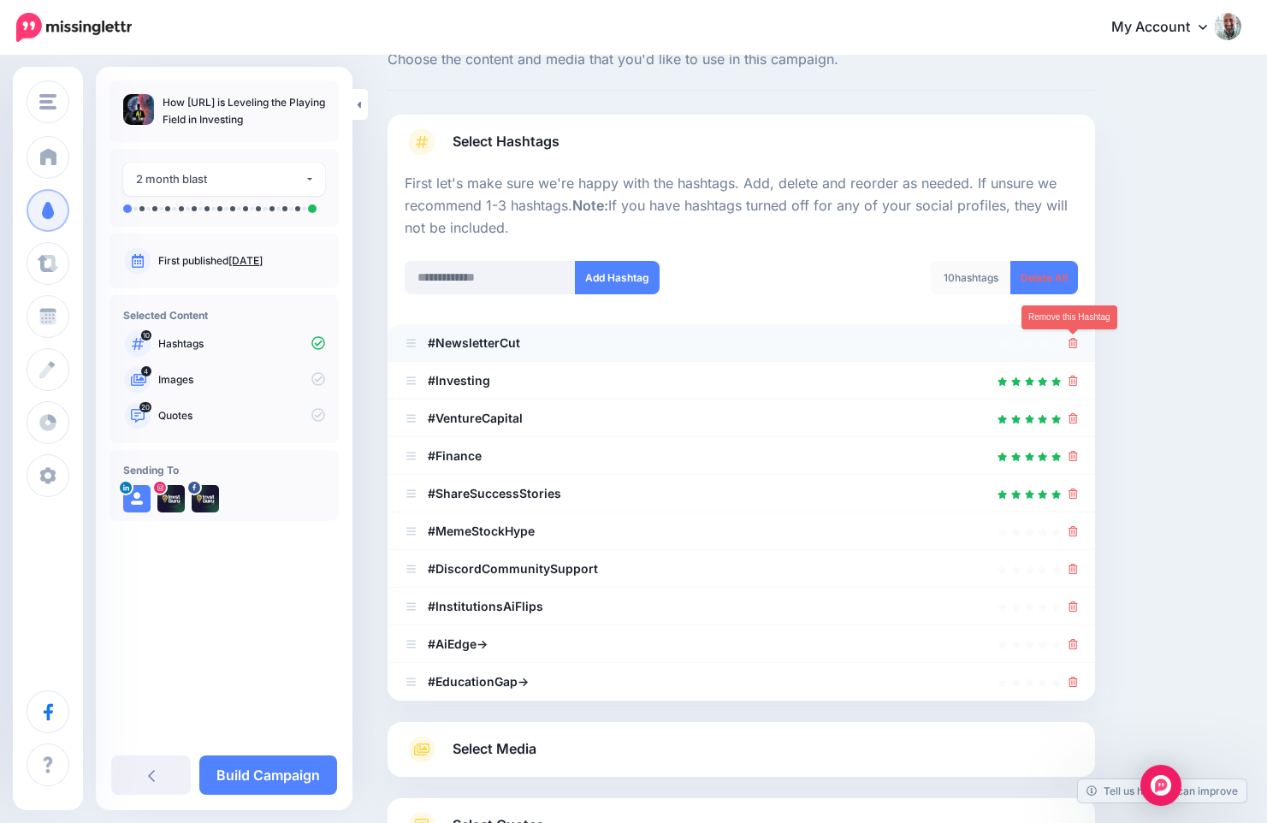
click at [1073, 345] on icon at bounding box center [1073, 343] width 9 height 10
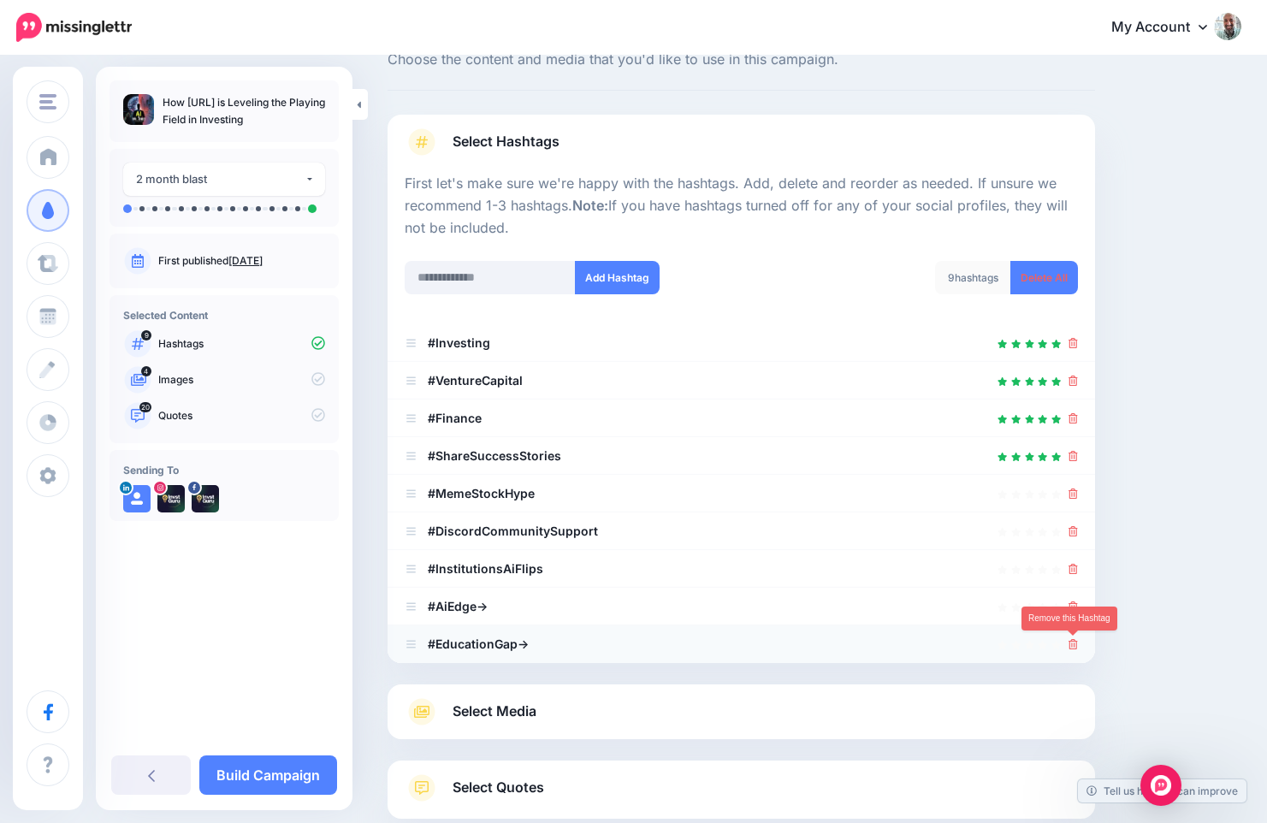
click at [1075, 643] on icon at bounding box center [1073, 644] width 9 height 10
click at [1075, 607] on icon at bounding box center [1073, 606] width 9 height 10
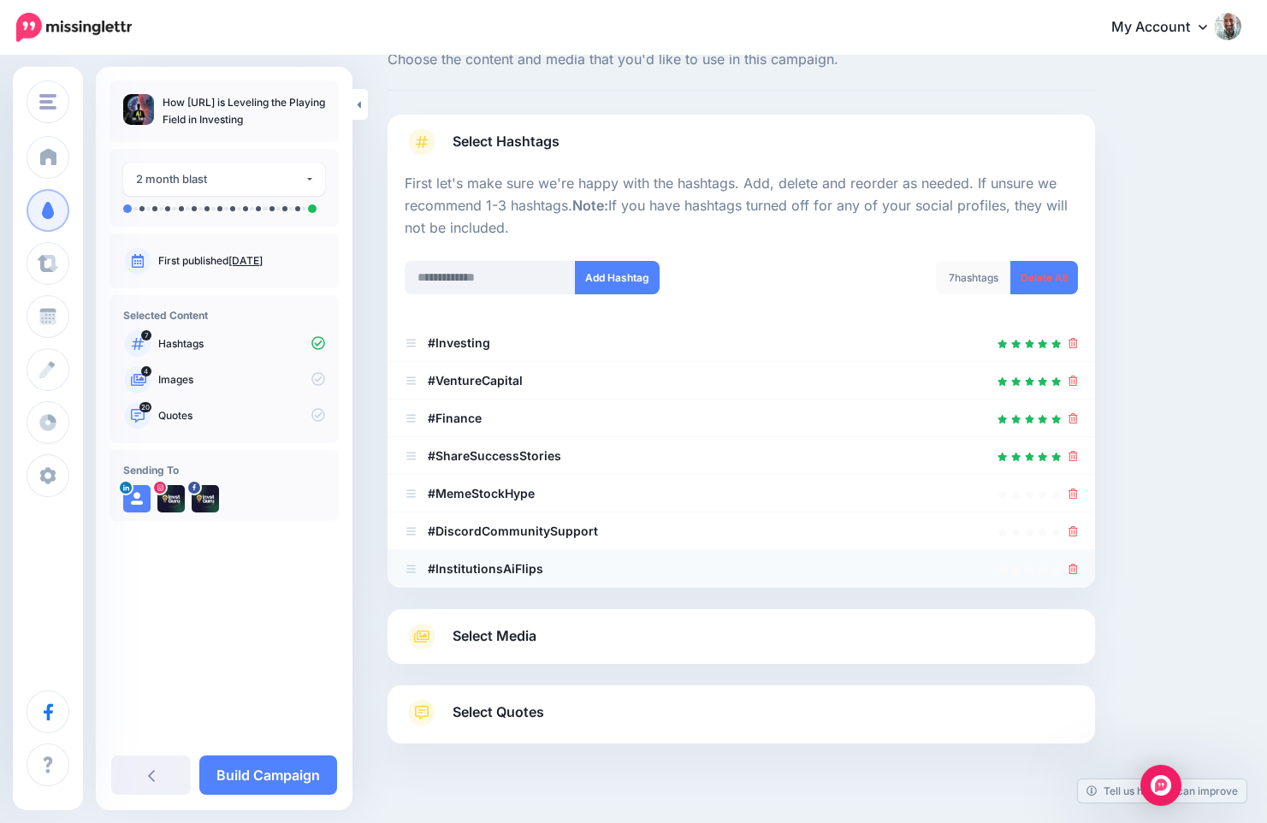
click at [1075, 567] on icon at bounding box center [1073, 569] width 9 height 10
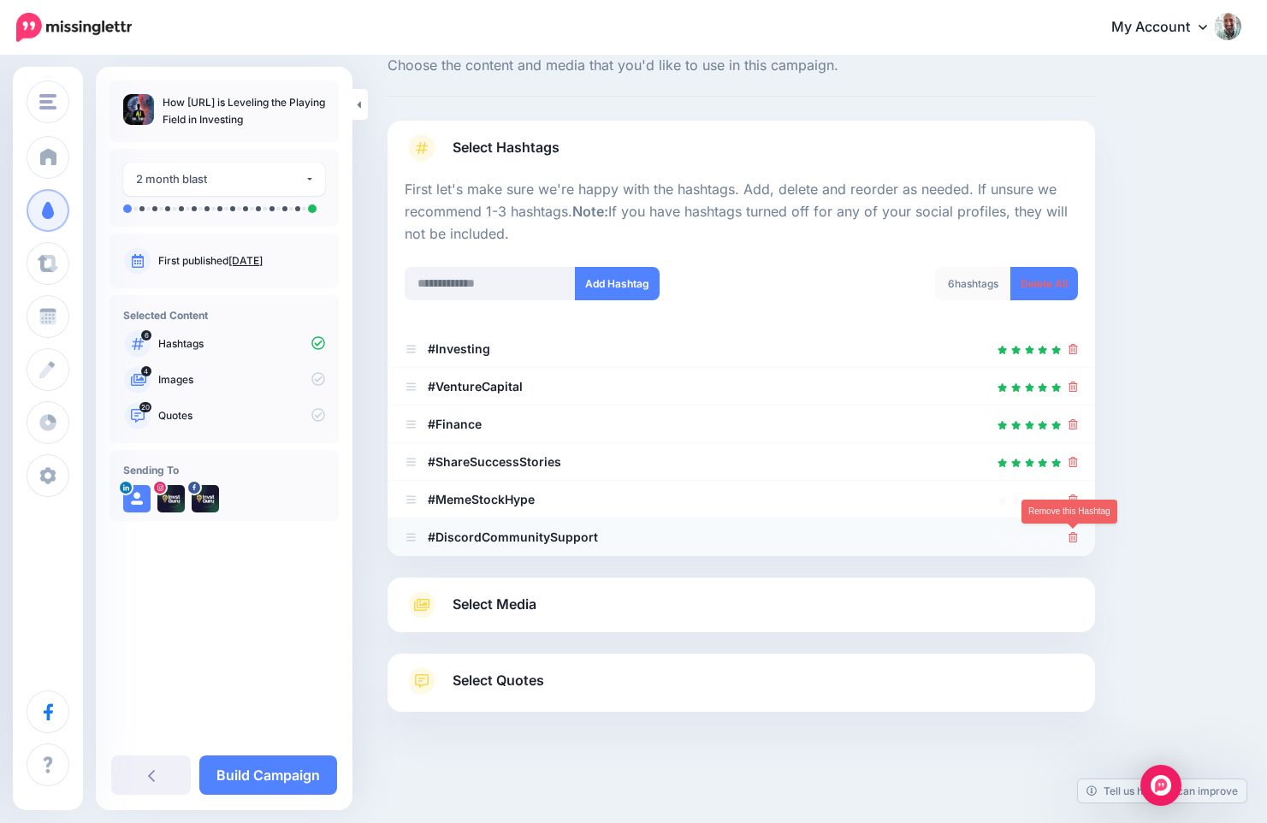
click at [1073, 537] on icon at bounding box center [1073, 537] width 9 height 10
click at [720, 597] on link "Select Media" at bounding box center [741, 604] width 673 height 27
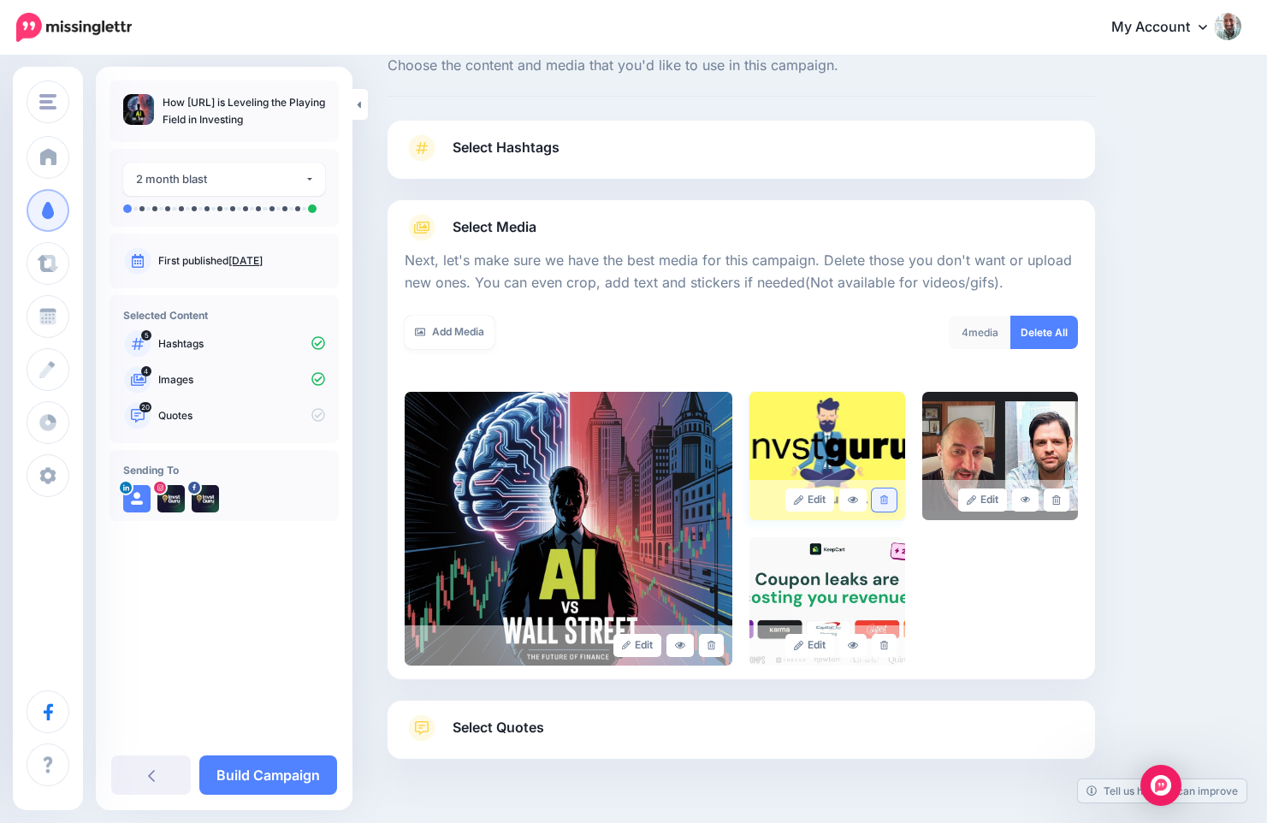
click at [886, 498] on icon at bounding box center [884, 499] width 8 height 9
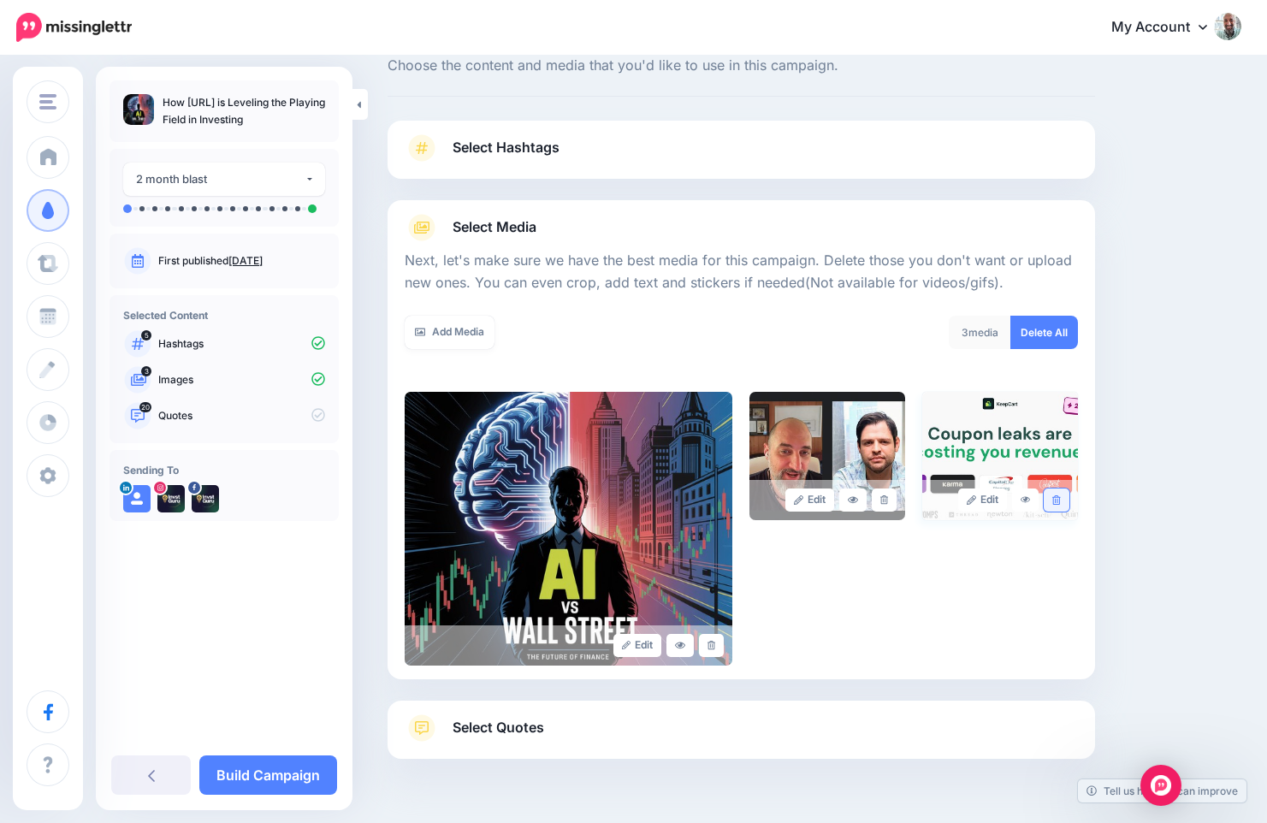
click at [1056, 506] on link at bounding box center [1056, 500] width 25 height 23
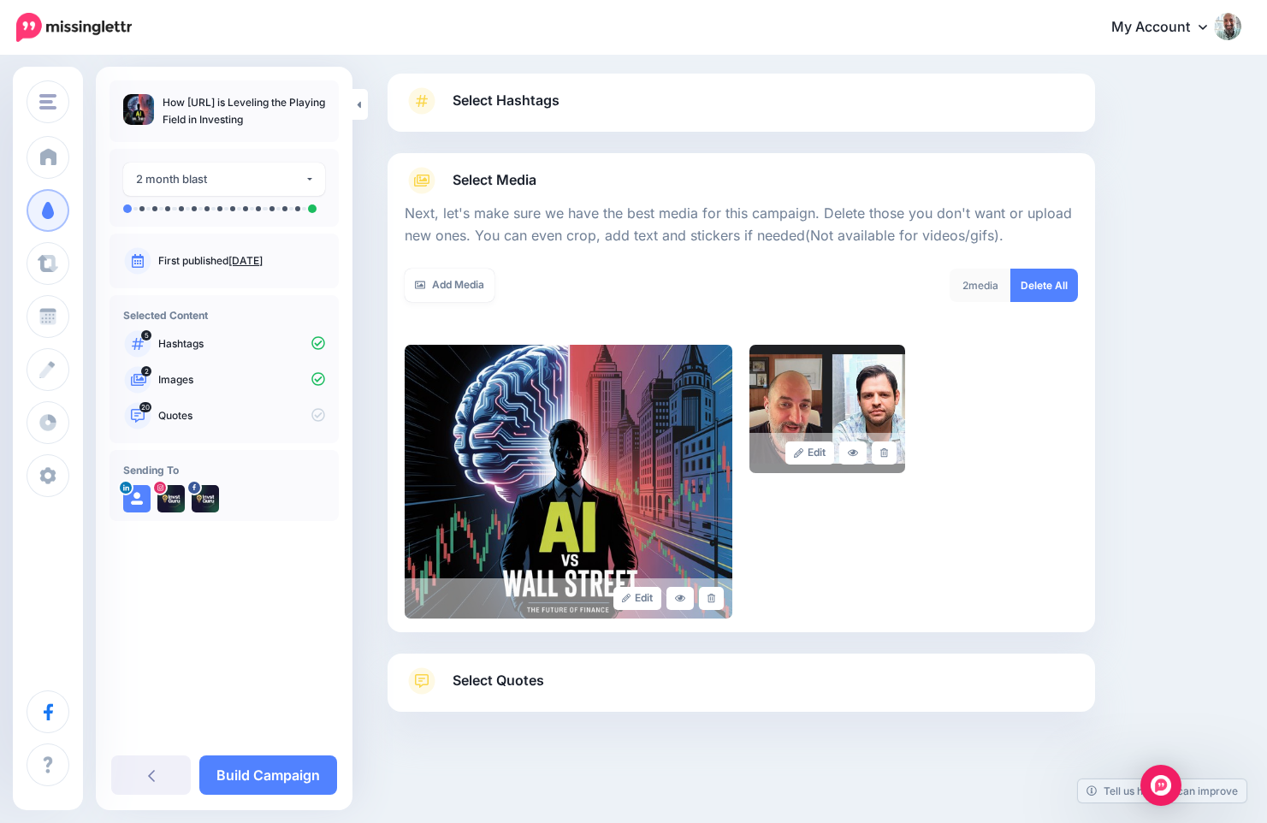
click at [544, 674] on link "Select Quotes" at bounding box center [741, 689] width 673 height 44
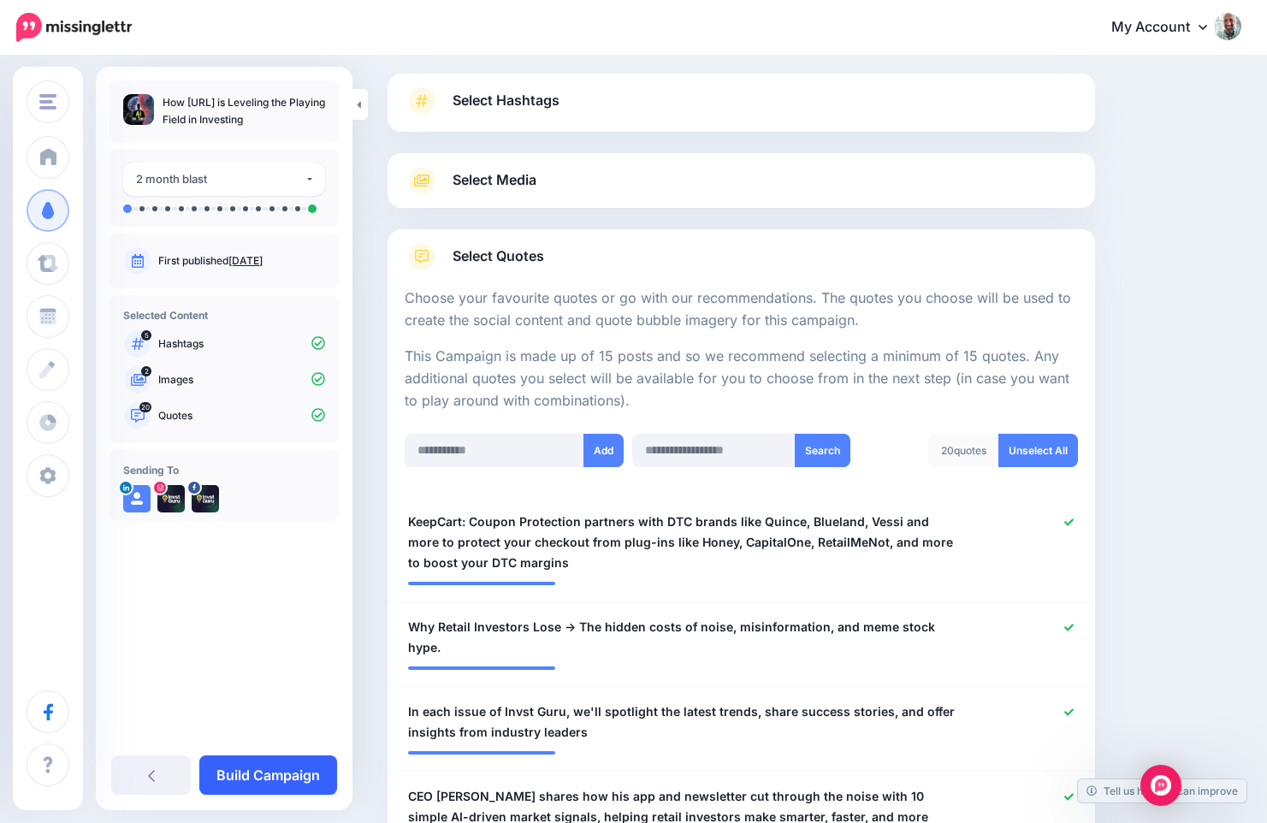
click at [233, 757] on link "Build Campaign" at bounding box center [268, 774] width 138 height 39
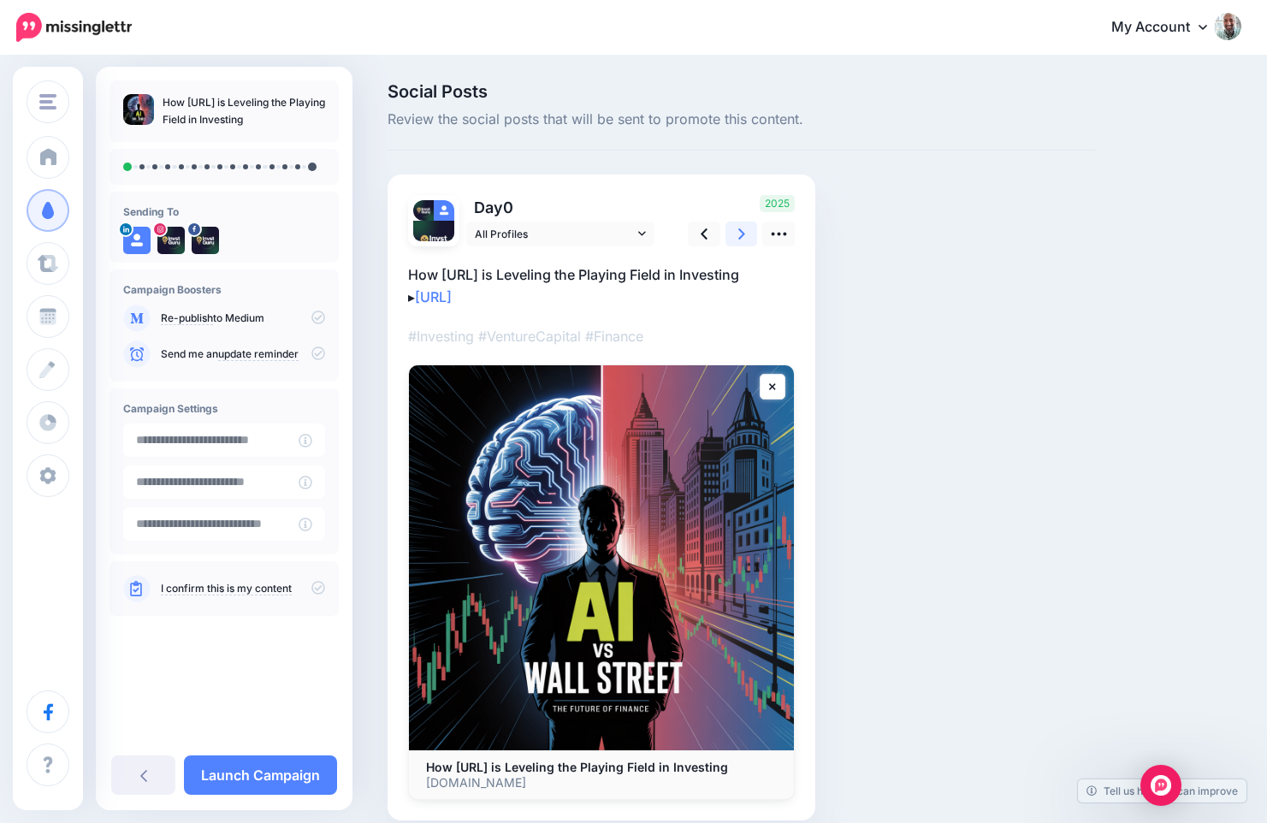
click at [746, 234] on link at bounding box center [742, 234] width 33 height 25
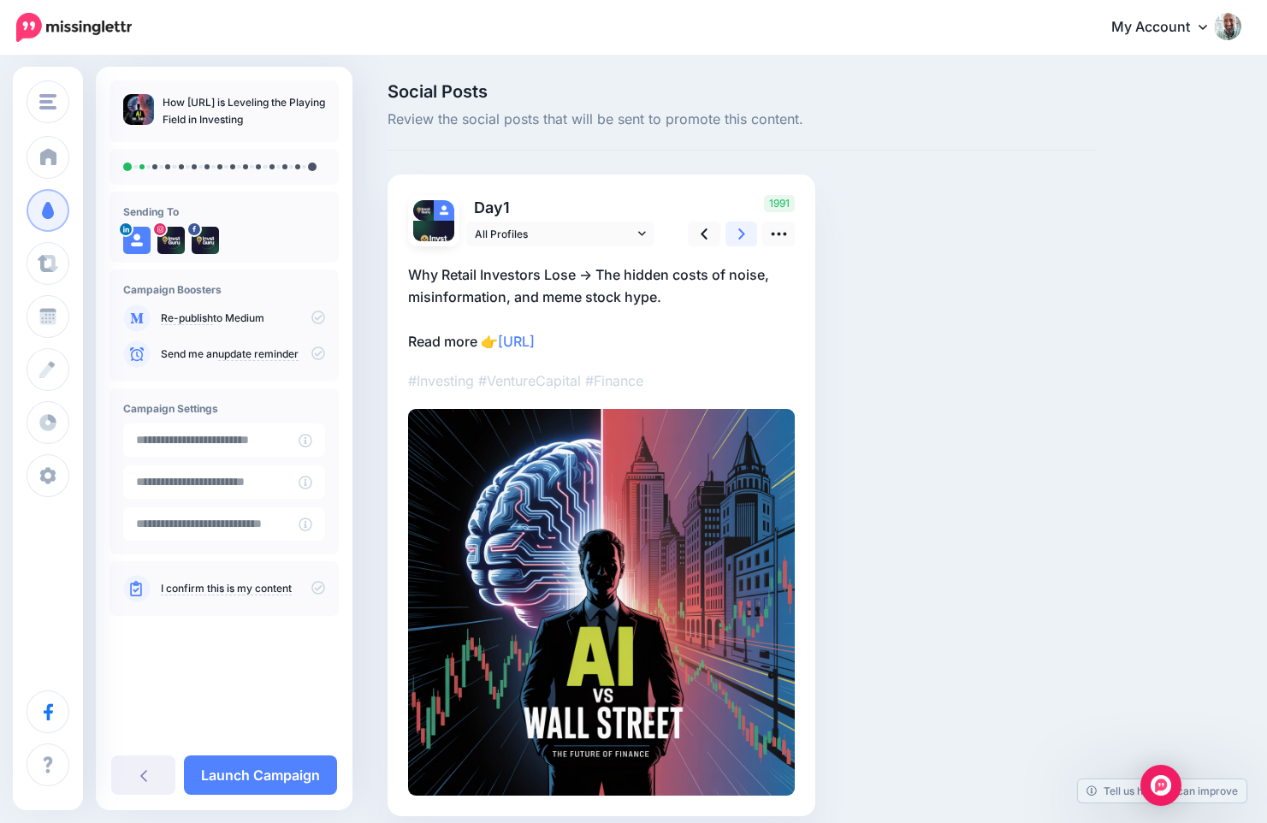
click at [746, 234] on link at bounding box center [742, 234] width 33 height 25
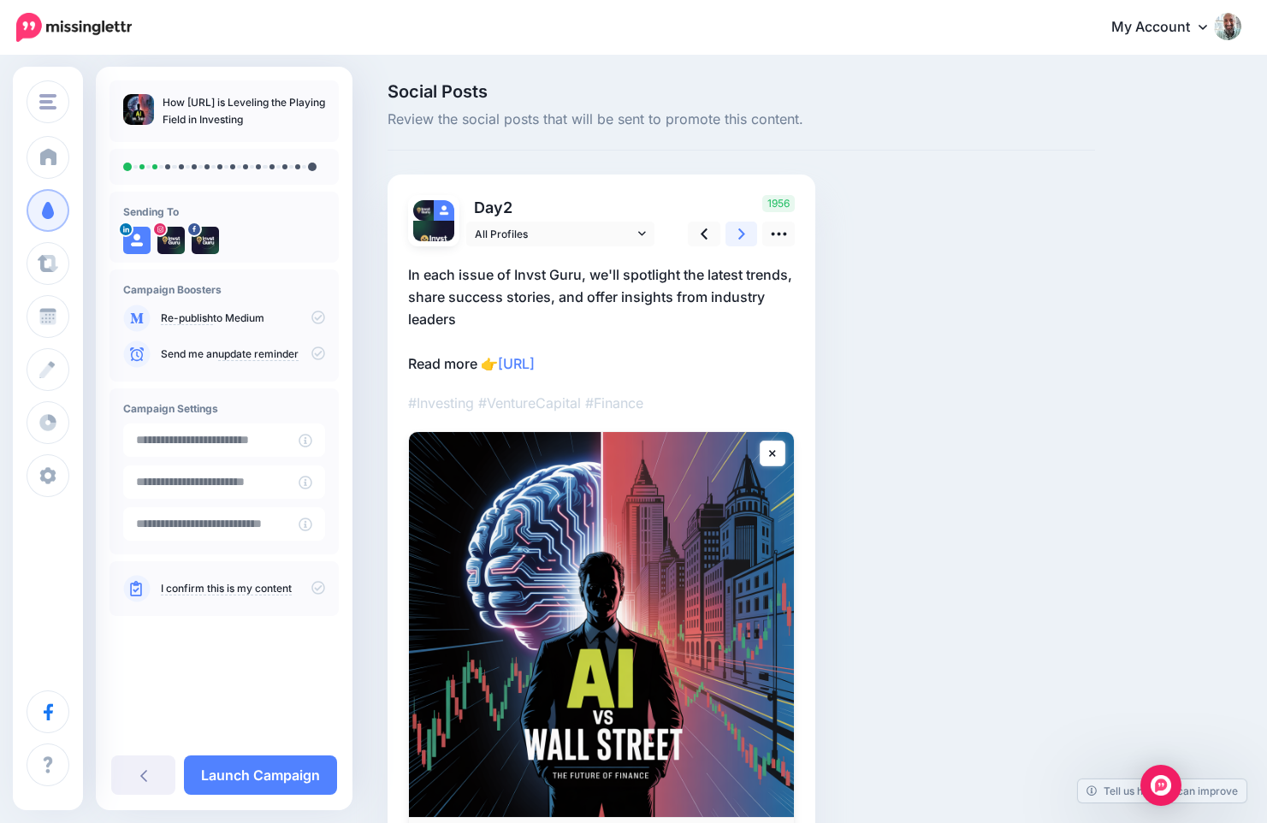
click at [747, 240] on link at bounding box center [742, 234] width 33 height 25
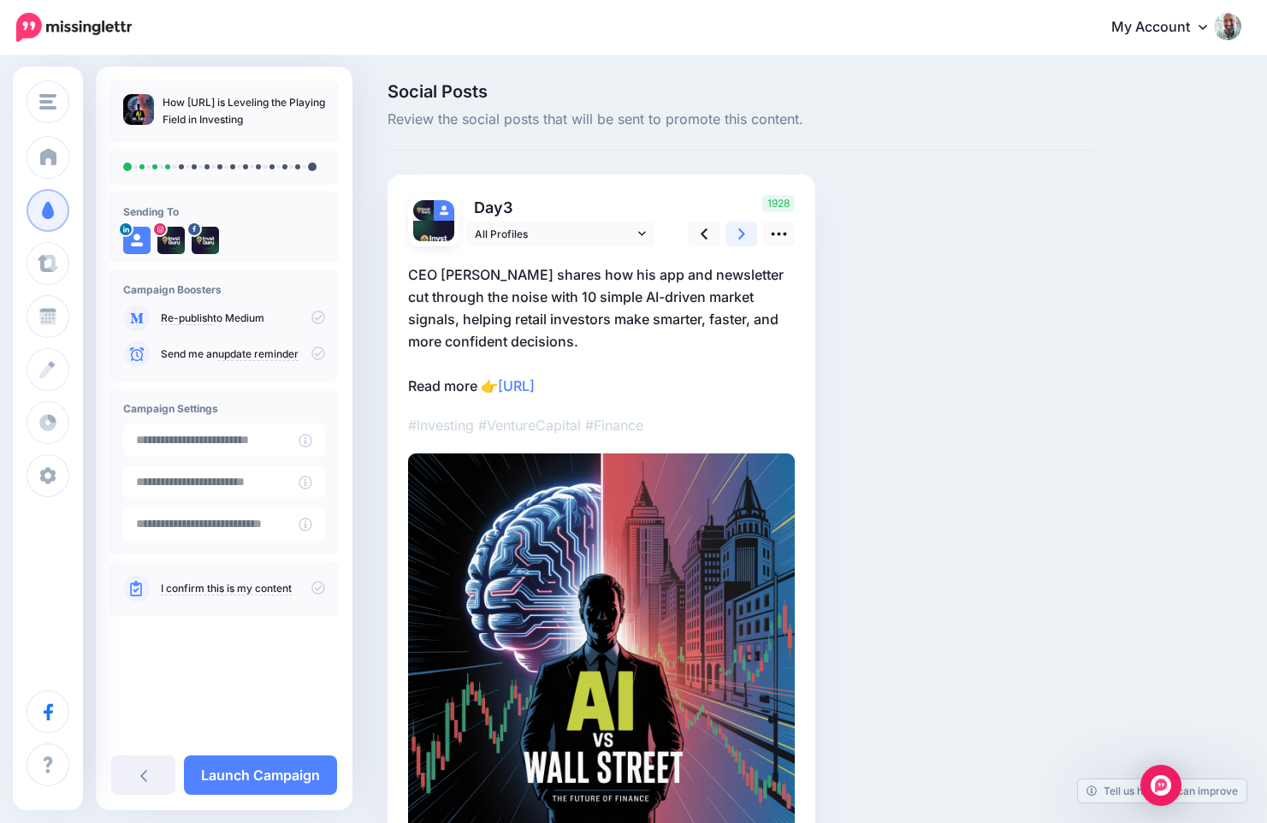
click at [747, 240] on link at bounding box center [742, 234] width 33 height 25
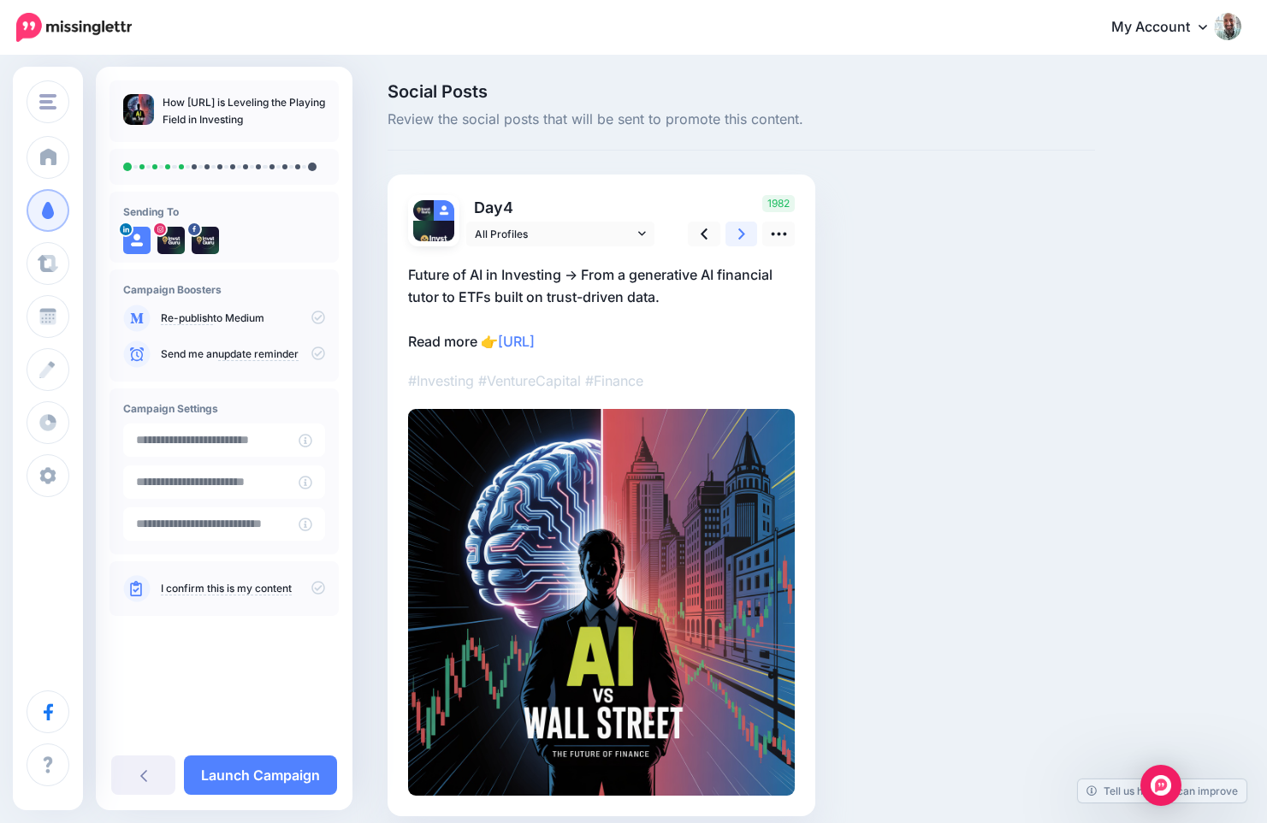
click at [747, 240] on link at bounding box center [742, 234] width 33 height 25
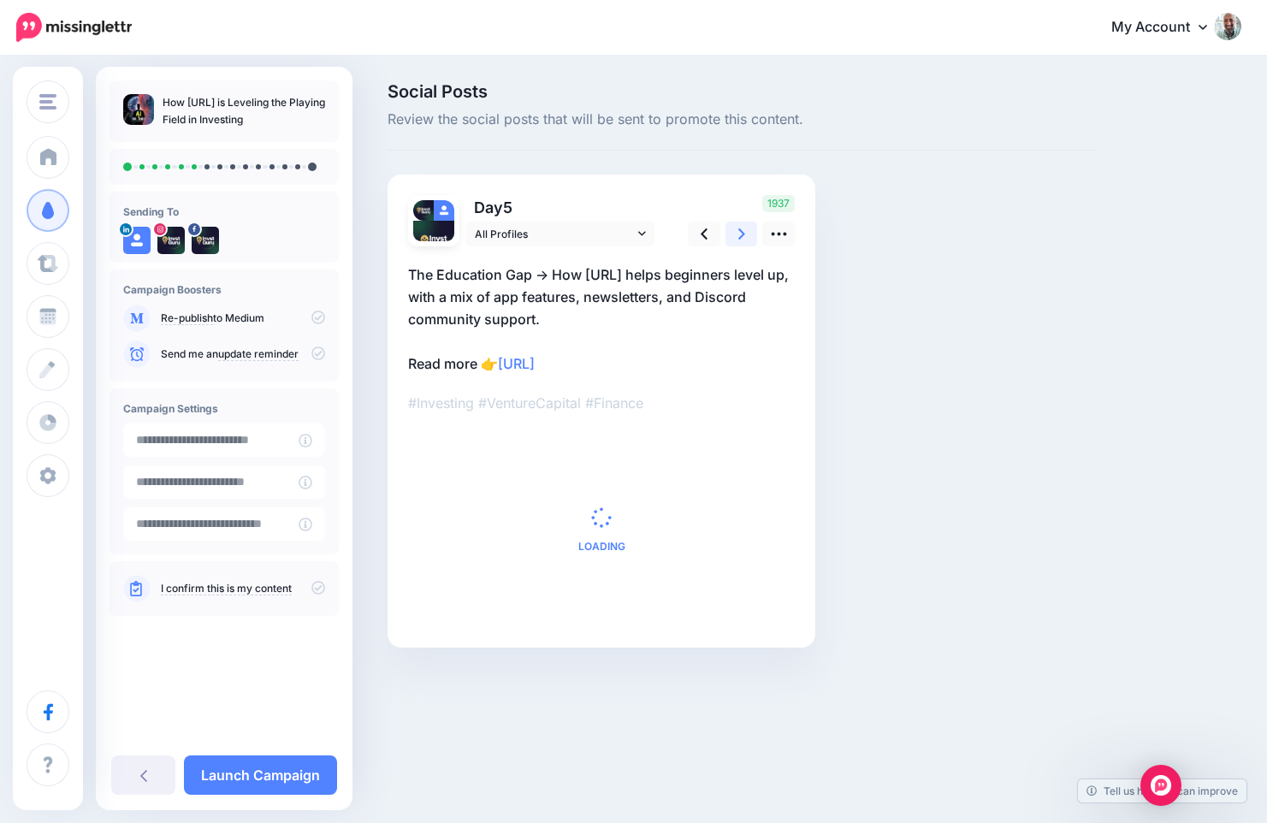
click at [747, 240] on link at bounding box center [742, 234] width 33 height 25
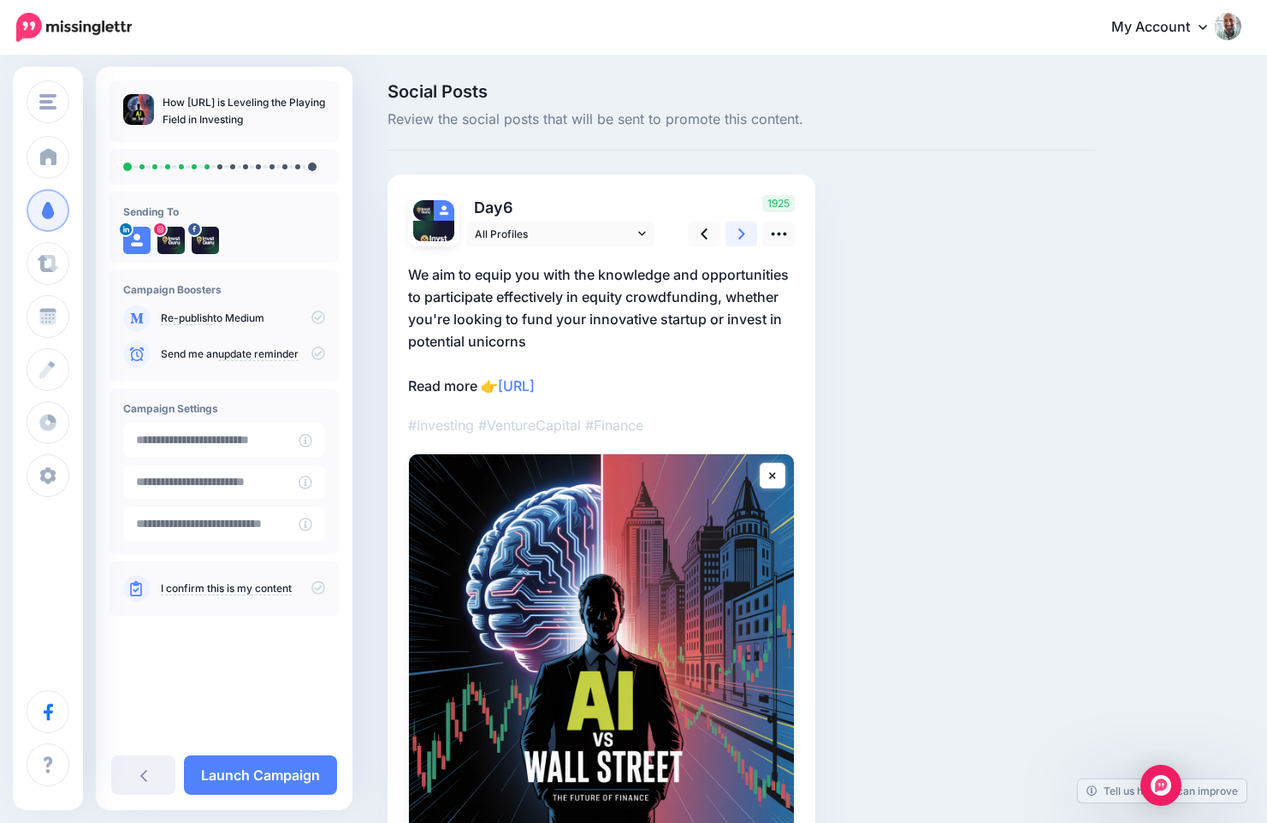
click at [747, 240] on link at bounding box center [742, 234] width 33 height 25
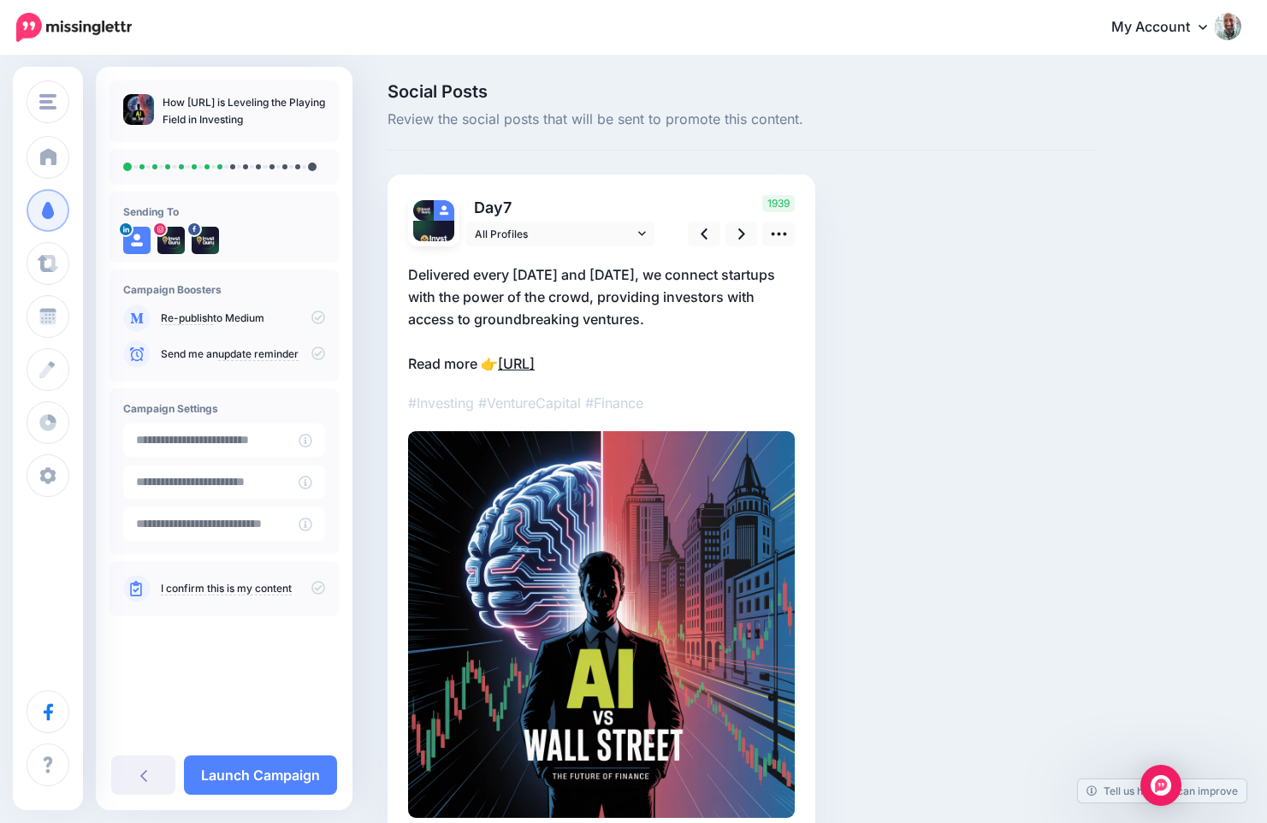
click at [535, 359] on link "https://lttr.ai/AjaH9" at bounding box center [516, 363] width 37 height 17
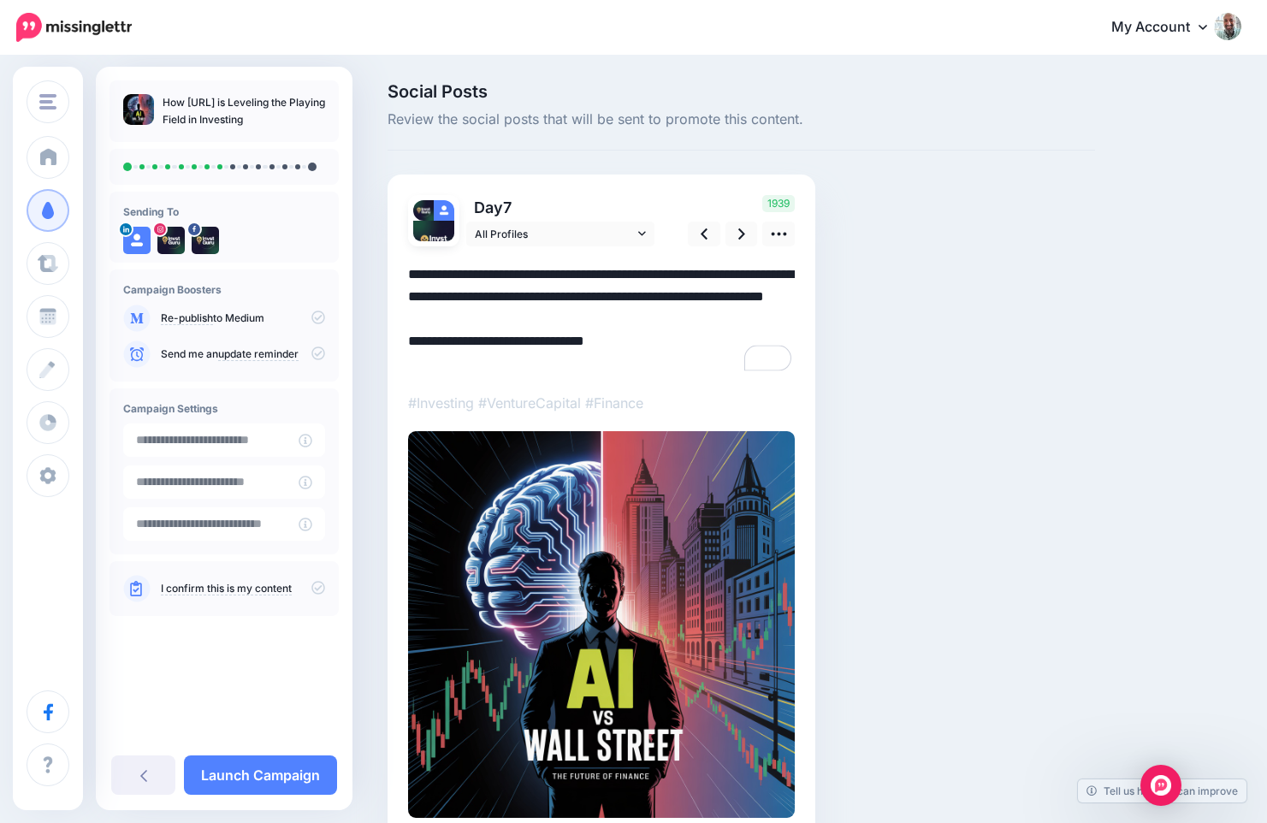
drag, startPoint x: 614, startPoint y: 362, endPoint x: 506, endPoint y: 360, distance: 107.8
click at [506, 360] on textarea "**********" at bounding box center [601, 319] width 387 height 111
